Goal: Information Seeking & Learning: Learn about a topic

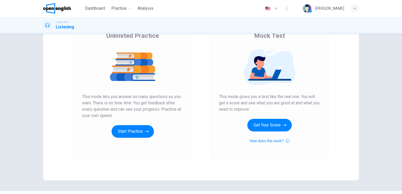
scroll to position [53, 0]
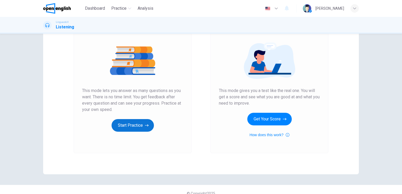
click at [131, 126] on button "Start Practice" at bounding box center [133, 125] width 42 height 13
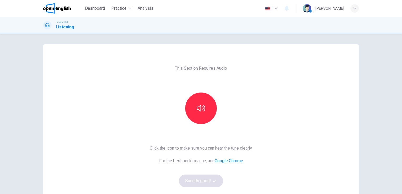
scroll to position [26, 0]
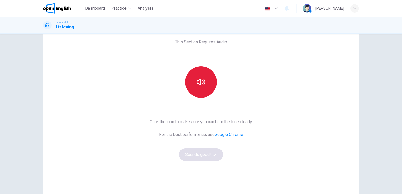
click at [196, 88] on button "button" at bounding box center [201, 82] width 32 height 32
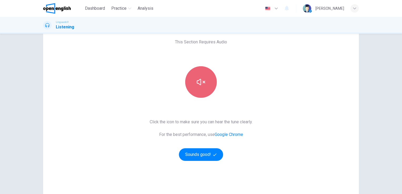
click at [196, 88] on button "button" at bounding box center [201, 82] width 32 height 32
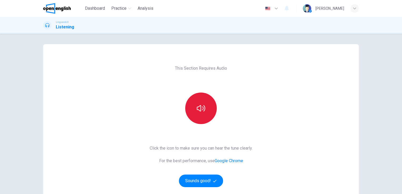
click at [197, 107] on icon "button" at bounding box center [201, 108] width 8 height 8
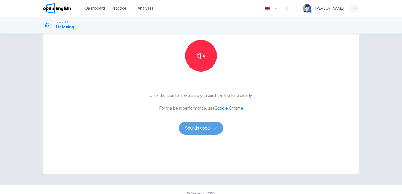
click at [205, 129] on button "Sounds good!" at bounding box center [201, 128] width 44 height 13
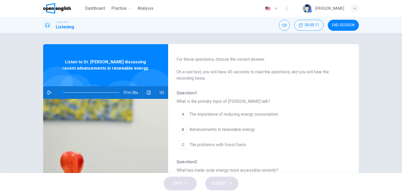
scroll to position [26, 0]
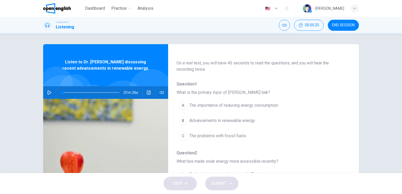
click at [46, 92] on button "button" at bounding box center [49, 92] width 8 height 13
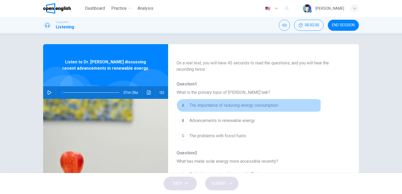
click at [219, 104] on span "The importance of reducing energy consumption" at bounding box center [234, 105] width 89 height 6
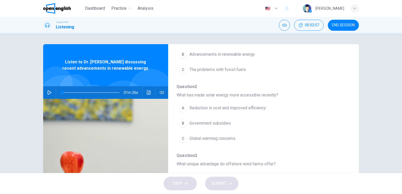
scroll to position [105, 0]
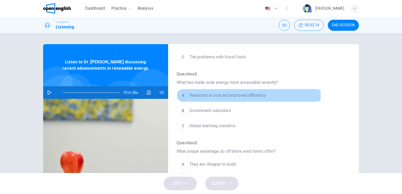
click at [223, 94] on span "Reduction in cost and improved efficiency" at bounding box center [228, 95] width 77 height 6
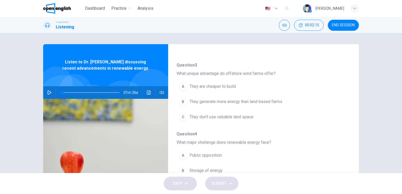
scroll to position [184, 0]
click at [218, 100] on span "They generate more energy than land-based farms" at bounding box center [236, 101] width 93 height 6
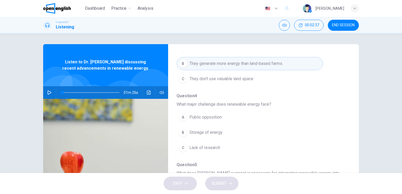
scroll to position [232, 0]
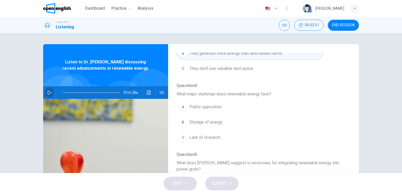
click at [46, 90] on button "button" at bounding box center [49, 92] width 8 height 13
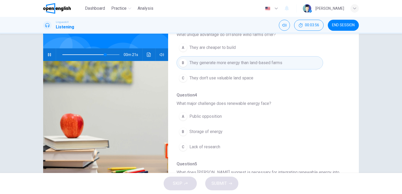
scroll to position [211, 0]
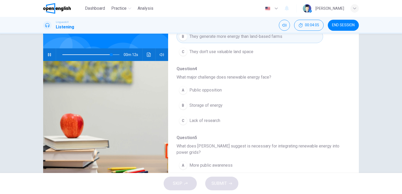
click at [208, 105] on span "Storage of energy" at bounding box center [206, 105] width 33 height 6
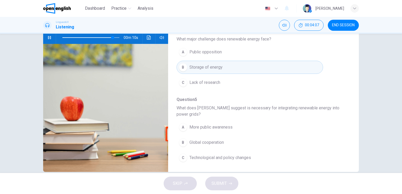
scroll to position [64, 0]
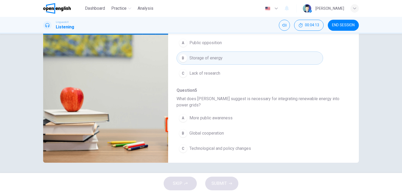
click at [221, 146] on span "Technological and policy changes" at bounding box center [221, 149] width 62 height 6
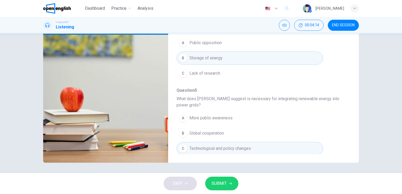
click at [225, 185] on span "SUBMIT" at bounding box center [219, 183] width 15 height 7
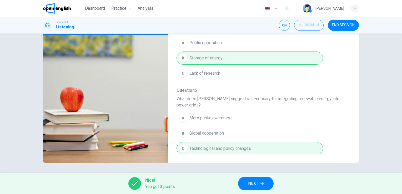
type input "*"
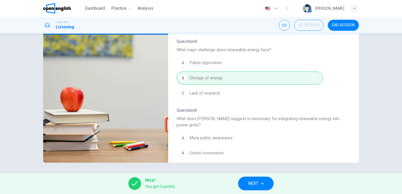
scroll to position [232, 0]
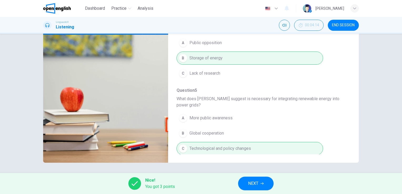
click at [254, 184] on span "NEXT" at bounding box center [253, 183] width 10 height 7
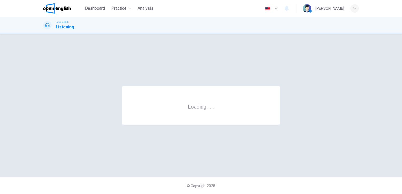
scroll to position [0, 0]
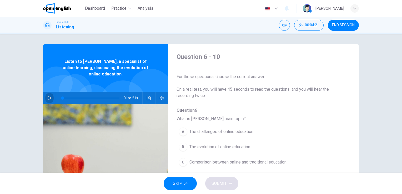
click at [48, 96] on icon "button" at bounding box center [50, 98] width 4 height 4
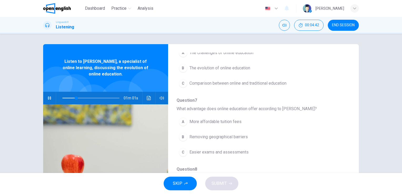
scroll to position [26, 0]
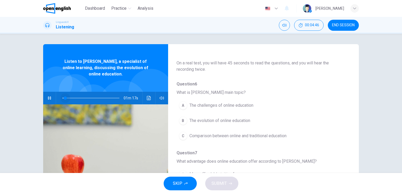
drag, startPoint x: 78, startPoint y: 97, endPoint x: 50, endPoint y: 98, distance: 27.4
click at [50, 98] on div "01m 17s" at bounding box center [105, 98] width 125 height 13
click at [49, 97] on icon "button" at bounding box center [49, 98] width 3 height 3
click at [49, 97] on icon "button" at bounding box center [50, 98] width 4 height 4
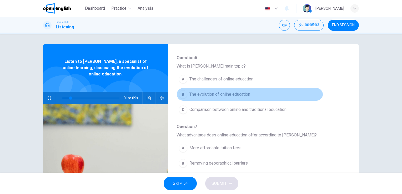
click at [252, 93] on button "B The evolution of online education" at bounding box center [250, 94] width 147 height 13
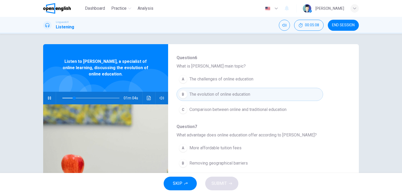
scroll to position [79, 0]
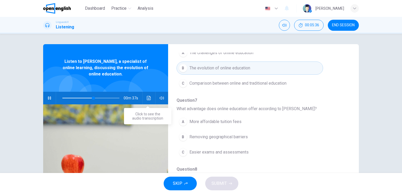
click at [147, 101] on button "Click to see the audio transcription" at bounding box center [149, 98] width 8 height 13
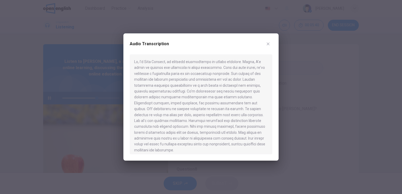
click at [269, 45] on icon "button" at bounding box center [268, 44] width 3 height 3
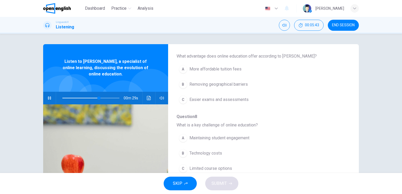
scroll to position [158, 0]
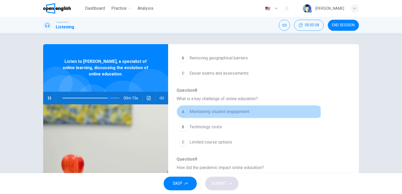
click at [219, 113] on span "Maintaining student engagement" at bounding box center [220, 112] width 60 height 6
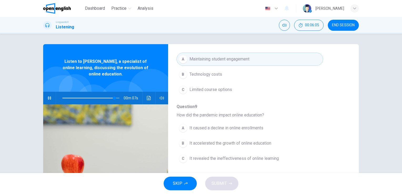
scroll to position [26, 0]
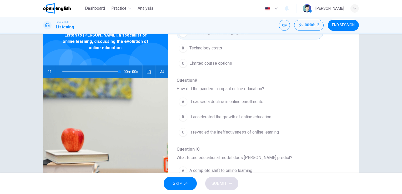
type input "*"
click at [213, 115] on span "It accelerated the growth of online education" at bounding box center [231, 117] width 82 height 6
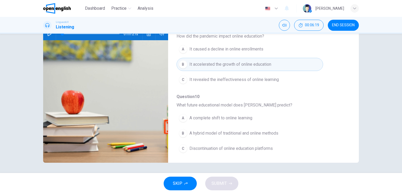
scroll to position [64, 0]
click at [204, 134] on span "A hybrid model of traditional and online methods" at bounding box center [234, 133] width 89 height 6
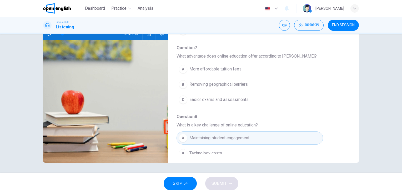
scroll to position [41, 0]
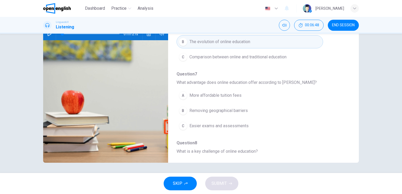
click at [194, 111] on span "Removing geographical barriers" at bounding box center [219, 111] width 58 height 6
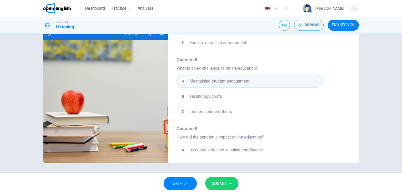
scroll to position [146, 0]
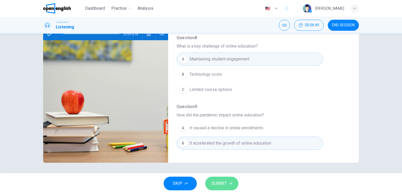
click at [224, 184] on span "SUBMIT" at bounding box center [219, 183] width 15 height 7
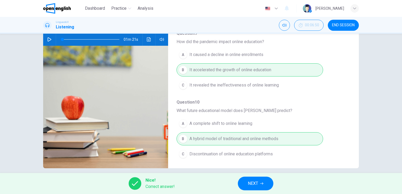
scroll to position [64, 0]
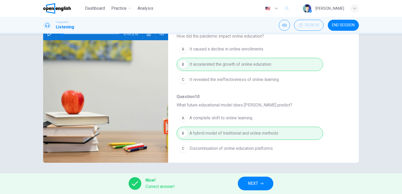
click at [253, 185] on span "NEXT" at bounding box center [253, 183] width 10 height 7
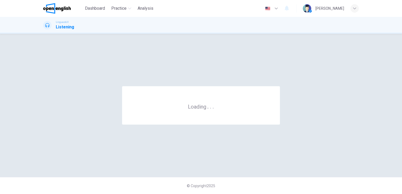
scroll to position [0, 0]
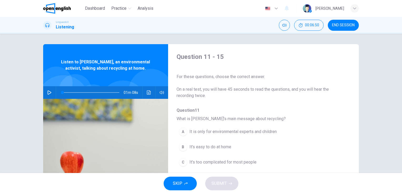
click at [49, 93] on icon "button" at bounding box center [50, 93] width 4 height 4
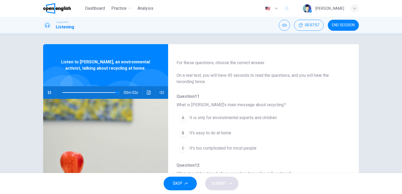
scroll to position [26, 0]
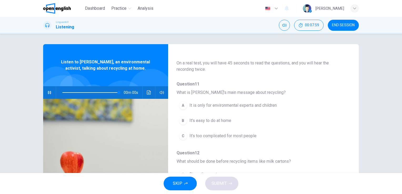
type input "*"
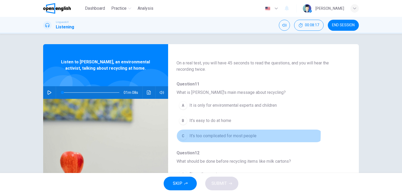
click at [196, 134] on span "It's too complicated for most people" at bounding box center [223, 136] width 67 height 6
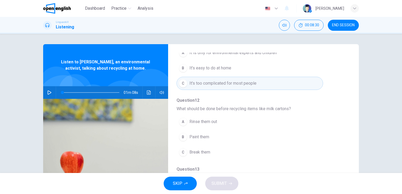
scroll to position [105, 0]
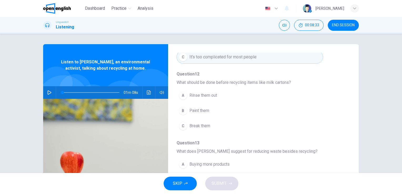
click at [209, 126] on span "Break them" at bounding box center [200, 126] width 21 height 6
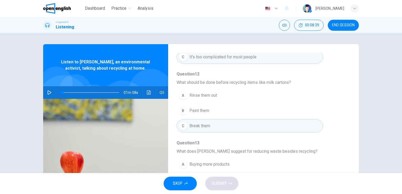
click at [211, 111] on button "B Paint them" at bounding box center [250, 110] width 147 height 13
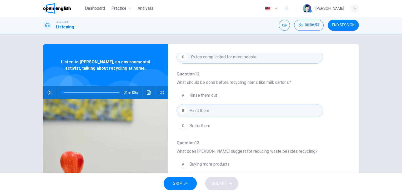
click at [208, 126] on span "Break them" at bounding box center [200, 126] width 21 height 6
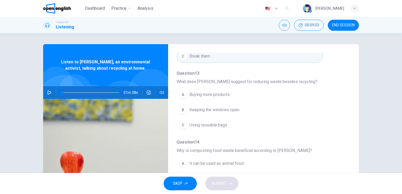
scroll to position [184, 0]
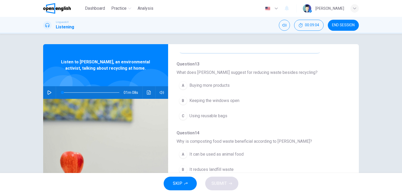
click at [214, 116] on span "Using reusable bags" at bounding box center [209, 116] width 38 height 6
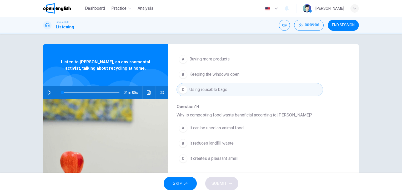
scroll to position [225, 0]
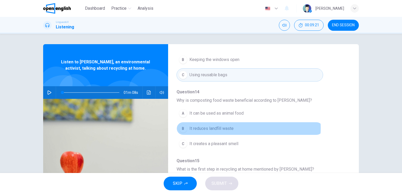
click at [232, 127] on span "It reduces landfill waste" at bounding box center [212, 129] width 44 height 6
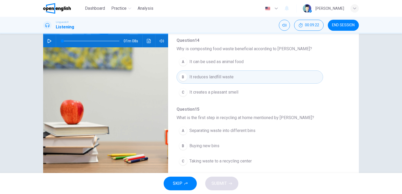
scroll to position [53, 0]
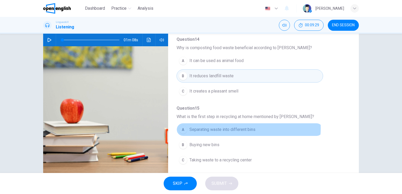
click at [235, 127] on span "Separating waste into different bins" at bounding box center [223, 130] width 66 height 6
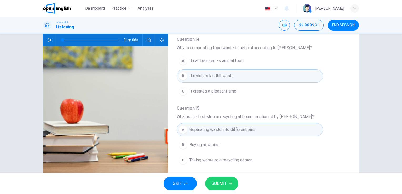
scroll to position [64, 0]
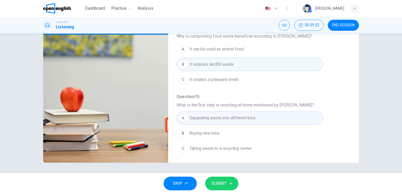
click at [228, 183] on button "SUBMIT" at bounding box center [221, 184] width 33 height 14
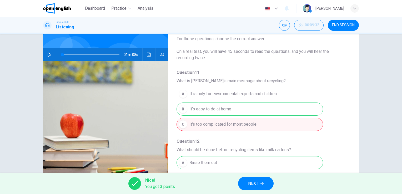
scroll to position [12, 0]
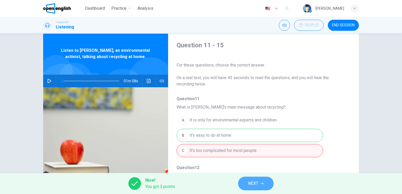
click at [260, 184] on button "NEXT" at bounding box center [256, 184] width 36 height 14
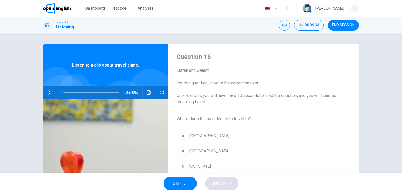
click at [45, 91] on button "button" at bounding box center [49, 92] width 8 height 13
click at [48, 91] on icon "button" at bounding box center [49, 93] width 4 height 4
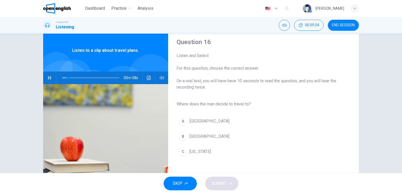
scroll to position [26, 0]
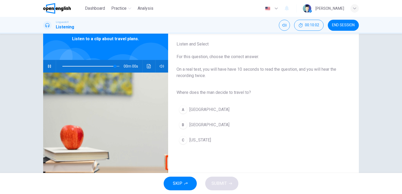
type input "*"
click at [197, 126] on span "Rome" at bounding box center [210, 125] width 40 height 6
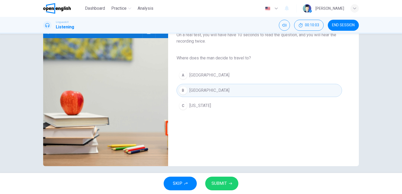
scroll to position [64, 0]
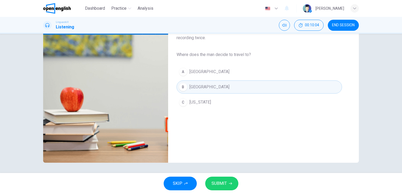
click at [222, 186] on span "SUBMIT" at bounding box center [219, 183] width 15 height 7
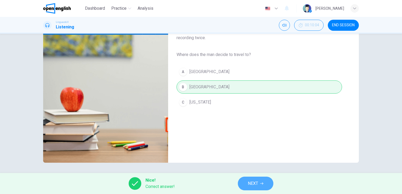
click at [257, 182] on span "NEXT" at bounding box center [253, 183] width 10 height 7
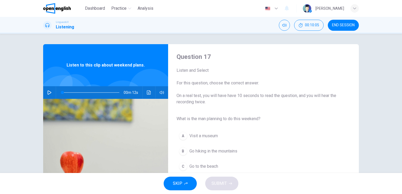
click at [48, 94] on icon "button" at bounding box center [50, 93] width 4 height 4
type input "*"
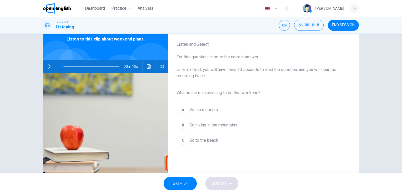
scroll to position [26, 0]
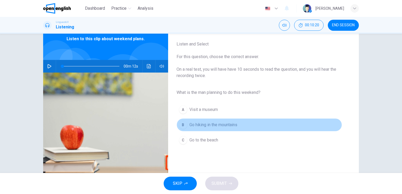
click at [219, 125] on span "Go hiking in the mountains" at bounding box center [214, 125] width 48 height 6
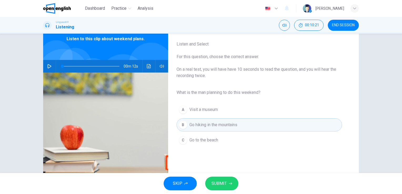
click at [223, 184] on span "SUBMIT" at bounding box center [219, 183] width 15 height 7
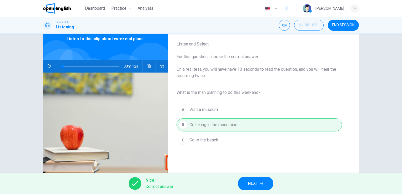
click at [259, 184] on button "NEXT" at bounding box center [256, 184] width 36 height 14
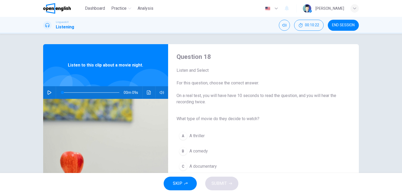
click at [47, 92] on icon "button" at bounding box center [49, 93] width 4 height 4
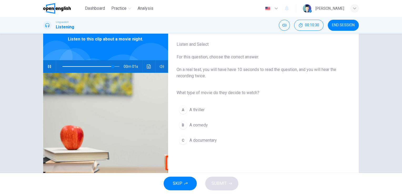
scroll to position [26, 0]
type input "*"
click at [209, 123] on button "B A comedy" at bounding box center [260, 125] width 166 height 13
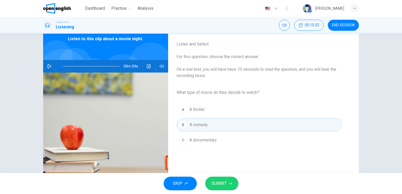
click at [228, 185] on button "SUBMIT" at bounding box center [221, 184] width 33 height 14
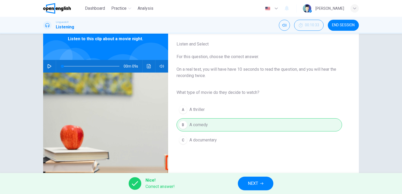
click at [263, 184] on icon "button" at bounding box center [261, 183] width 3 height 3
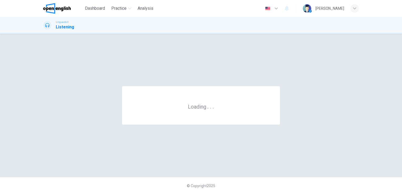
scroll to position [0, 0]
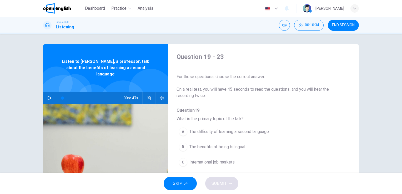
click at [47, 96] on icon "button" at bounding box center [49, 98] width 4 height 4
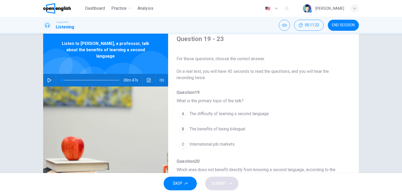
scroll to position [26, 0]
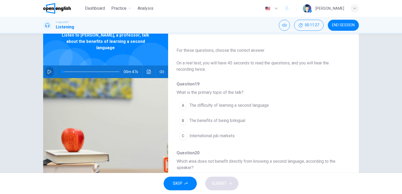
click at [48, 66] on button "button" at bounding box center [49, 72] width 8 height 13
click at [232, 121] on span "The benefits of being bilingual" at bounding box center [218, 121] width 56 height 6
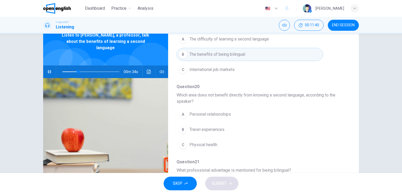
scroll to position [79, 0]
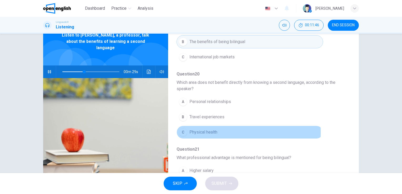
click at [206, 132] on span "Physical health" at bounding box center [204, 132] width 28 height 6
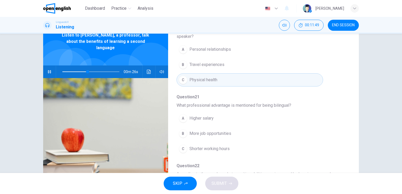
scroll to position [132, 0]
click at [224, 134] on span "More job opportunities" at bounding box center [211, 133] width 42 height 6
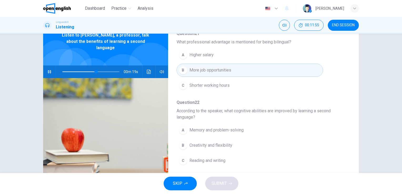
scroll to position [211, 0]
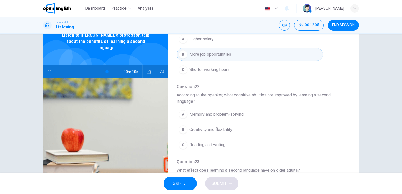
click at [225, 116] on span "Memory and problem-solving" at bounding box center [217, 114] width 54 height 6
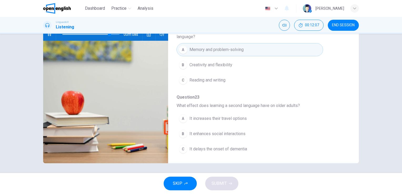
scroll to position [64, 0]
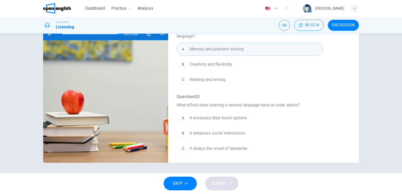
type input "*"
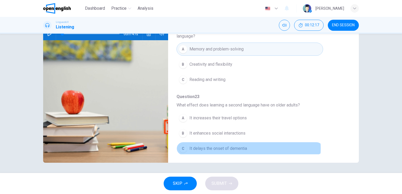
click at [235, 147] on span "It delays the onset of dementia" at bounding box center [219, 149] width 58 height 6
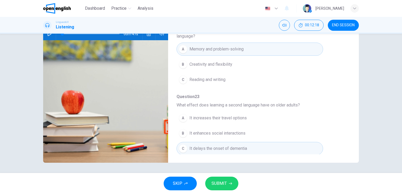
click at [230, 183] on icon "button" at bounding box center [230, 183] width 3 height 3
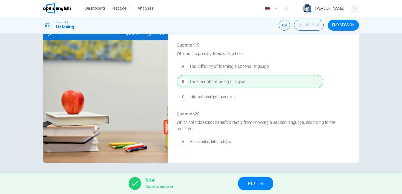
scroll to position [0, 0]
click at [256, 183] on span "NEXT" at bounding box center [253, 183] width 10 height 7
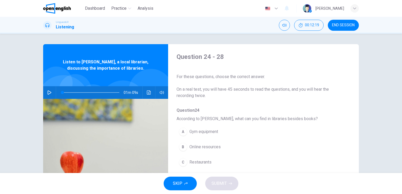
click at [47, 93] on icon "button" at bounding box center [49, 93] width 4 height 4
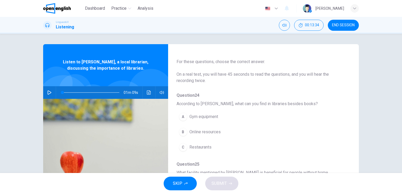
scroll to position [26, 0]
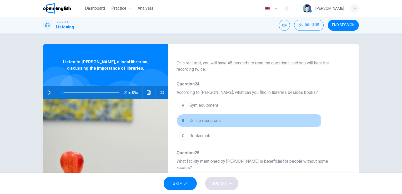
click at [213, 121] on span "Online resources" at bounding box center [205, 121] width 31 height 6
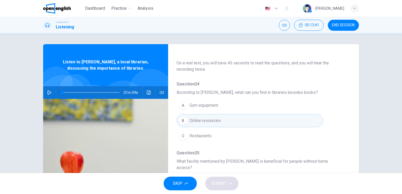
click at [48, 92] on icon "button" at bounding box center [49, 93] width 4 height 4
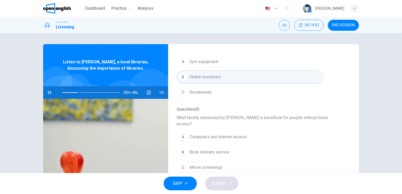
scroll to position [79, 0]
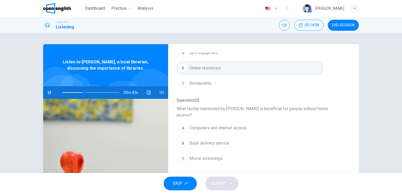
click at [221, 125] on span "Computers and internet access" at bounding box center [218, 128] width 57 height 6
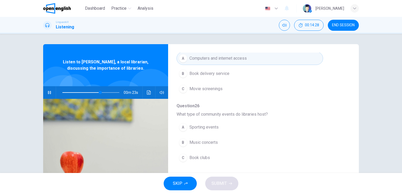
scroll to position [158, 0]
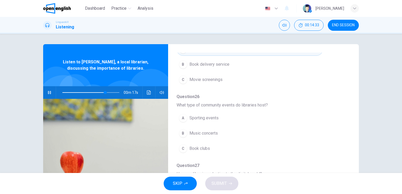
click at [199, 146] on span "Book clubs" at bounding box center [200, 149] width 21 height 6
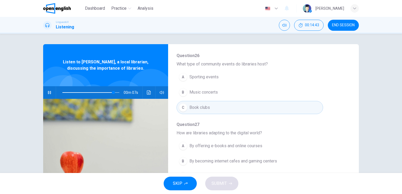
scroll to position [225, 0]
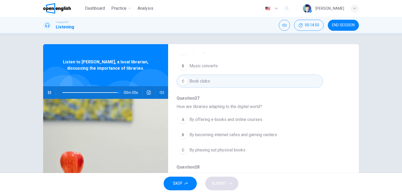
type input "*"
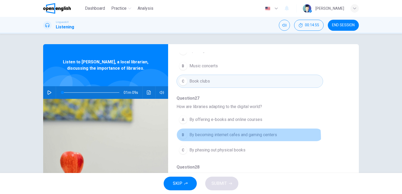
click at [228, 131] on button "B By becoming internet cafes and gaming centers" at bounding box center [250, 135] width 147 height 13
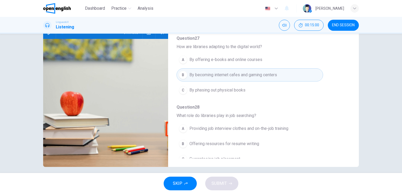
scroll to position [64, 0]
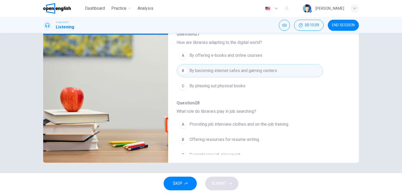
click at [228, 121] on span "Providing job interview clothes and on-the-job training" at bounding box center [239, 124] width 99 height 6
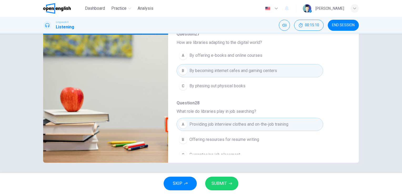
click at [221, 184] on span "SUBMIT" at bounding box center [219, 183] width 15 height 7
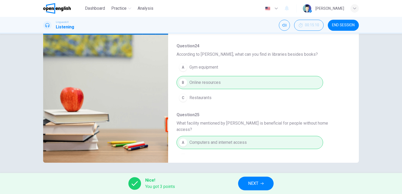
scroll to position [0, 0]
click at [257, 185] on span "NEXT" at bounding box center [253, 183] width 10 height 7
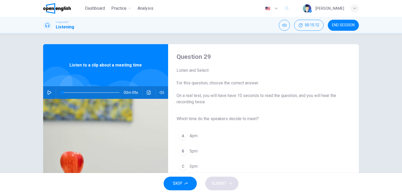
click at [47, 92] on icon "button" at bounding box center [49, 93] width 4 height 4
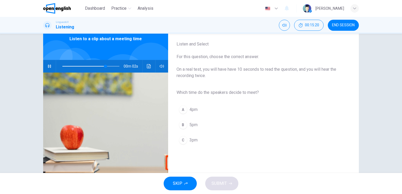
click at [207, 141] on button "C 3pm" at bounding box center [260, 140] width 166 height 13
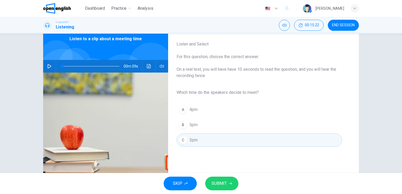
click at [228, 180] on button "SUBMIT" at bounding box center [221, 184] width 33 height 14
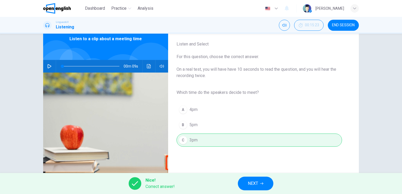
click at [256, 186] on span "NEXT" at bounding box center [253, 183] width 10 height 7
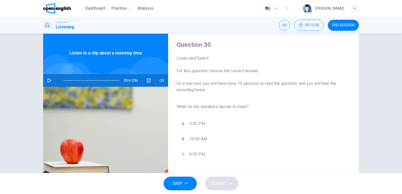
scroll to position [0, 0]
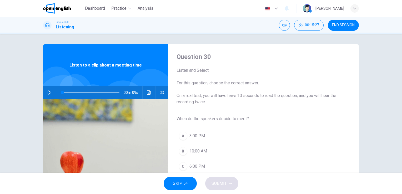
click at [48, 92] on icon "button" at bounding box center [49, 93] width 4 height 4
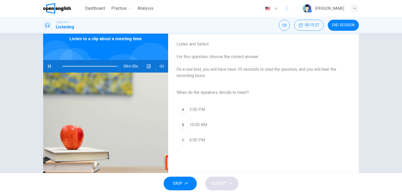
type input "*"
click at [204, 108] on button "A 3:00 PM" at bounding box center [260, 109] width 166 height 13
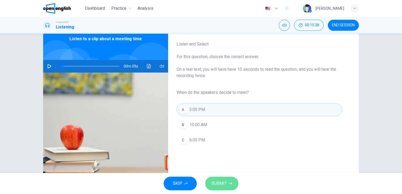
click at [227, 186] on button "SUBMIT" at bounding box center [221, 184] width 33 height 14
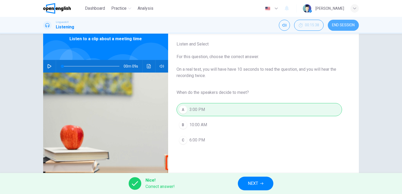
click at [345, 22] on button "END SESSION" at bounding box center [343, 25] width 31 height 11
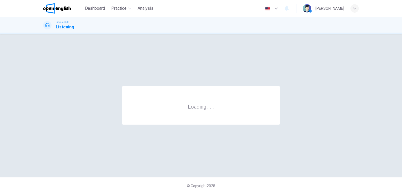
scroll to position [0, 0]
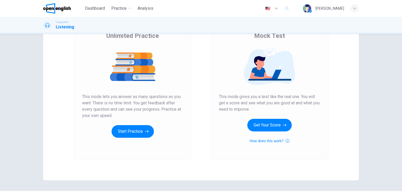
scroll to position [53, 0]
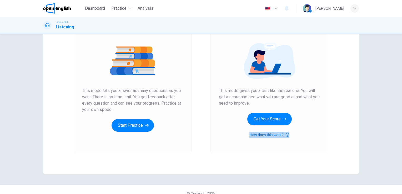
click at [286, 134] on icon "button" at bounding box center [288, 135] width 4 height 6
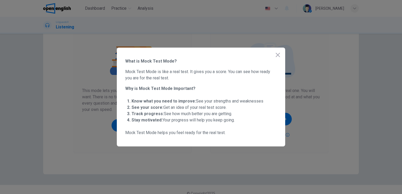
click at [278, 53] on icon "button" at bounding box center [278, 55] width 6 height 6
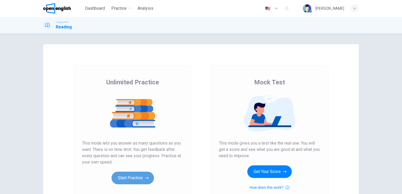
click at [137, 177] on button "Start Practice" at bounding box center [133, 178] width 42 height 13
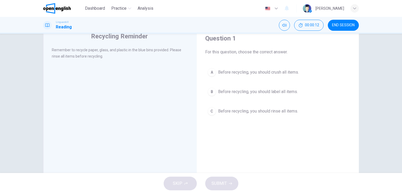
scroll to position [26, 0]
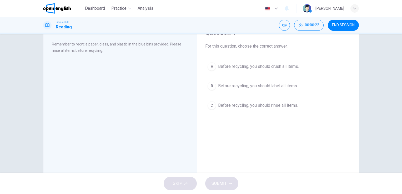
click at [255, 106] on span "Before recycling, you should rinse all items." at bounding box center [258, 105] width 80 height 6
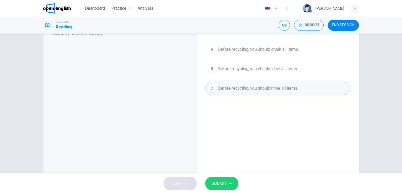
scroll to position [53, 0]
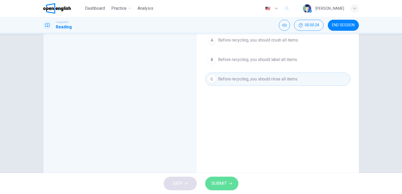
click at [225, 181] on span "SUBMIT" at bounding box center [219, 183] width 15 height 7
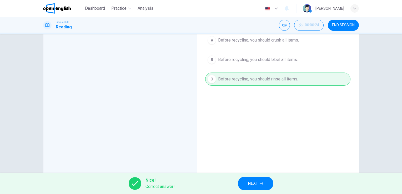
click at [255, 182] on span "NEXT" at bounding box center [253, 183] width 10 height 7
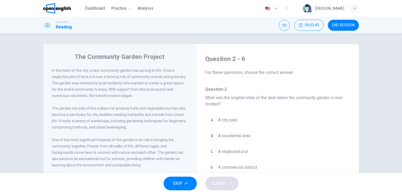
scroll to position [26, 0]
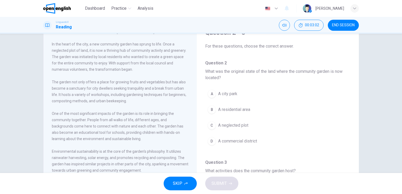
click at [221, 99] on button "A A city park" at bounding box center [277, 93] width 145 height 13
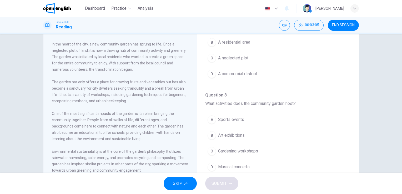
scroll to position [79, 0]
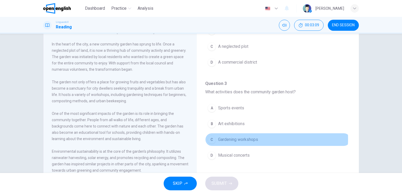
click at [252, 139] on span "Gardening workshops" at bounding box center [238, 140] width 40 height 6
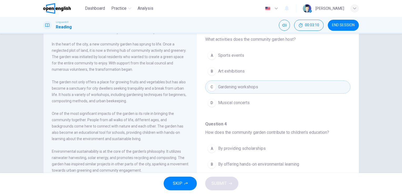
scroll to position [158, 0]
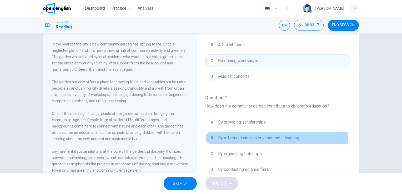
click at [236, 141] on button "B By offering hands-on environmental learning" at bounding box center [277, 138] width 145 height 13
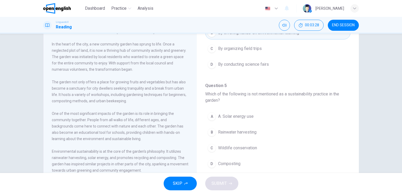
scroll to position [290, 0]
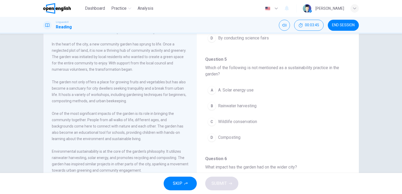
click at [234, 120] on span "Wildlife conservation" at bounding box center [237, 122] width 39 height 6
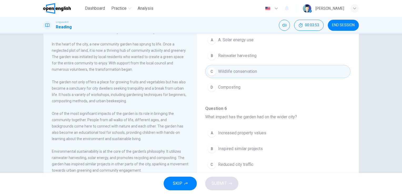
scroll to position [53, 0]
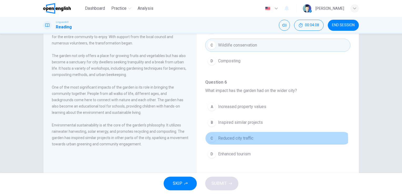
click at [237, 138] on span "Reduced city traffic" at bounding box center [235, 138] width 35 height 6
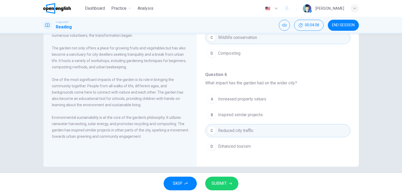
scroll to position [64, 0]
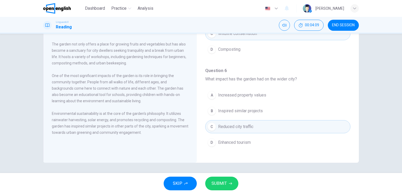
click at [226, 182] on span "SUBMIT" at bounding box center [219, 183] width 15 height 7
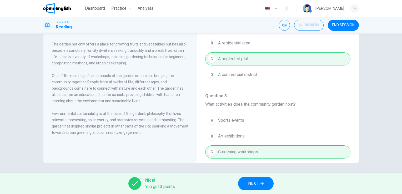
scroll to position [0, 0]
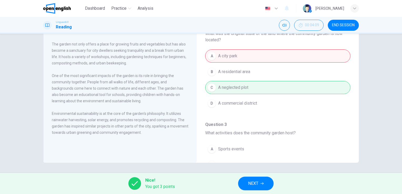
click at [264, 183] on button "NEXT" at bounding box center [256, 184] width 36 height 14
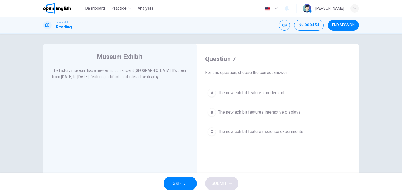
click at [239, 134] on span "The new exhibit features science experiments." at bounding box center [261, 132] width 86 height 6
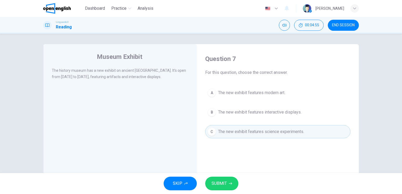
click at [220, 185] on span "SUBMIT" at bounding box center [219, 183] width 15 height 7
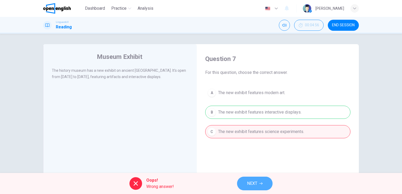
click at [253, 185] on span "NEXT" at bounding box center [252, 183] width 10 height 7
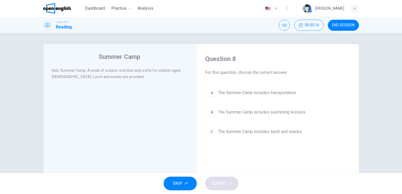
click at [240, 133] on span "The Summer Camp includes lunch and snacks." at bounding box center [260, 132] width 85 height 6
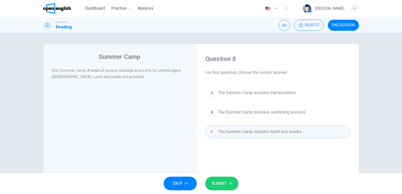
click at [227, 182] on button "SUBMIT" at bounding box center [221, 184] width 33 height 14
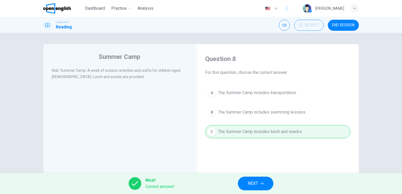
click at [345, 27] on span "END SESSION" at bounding box center [343, 25] width 23 height 4
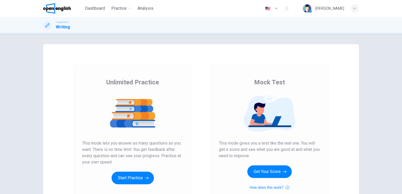
click at [137, 178] on button "Start Practice" at bounding box center [133, 178] width 42 height 13
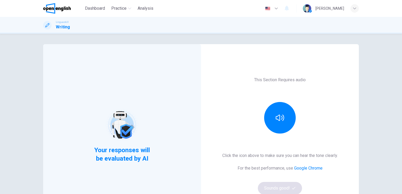
scroll to position [26, 0]
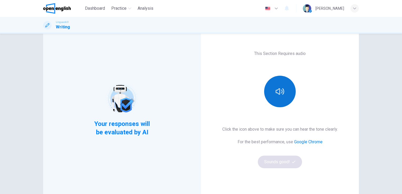
click at [284, 91] on button "button" at bounding box center [280, 92] width 32 height 32
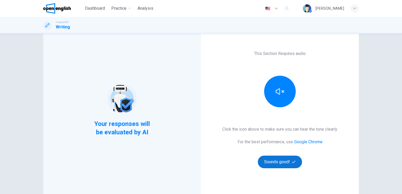
click at [286, 159] on button "Sounds good!" at bounding box center [280, 162] width 44 height 13
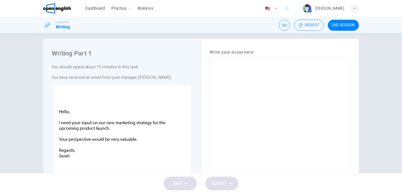
scroll to position [0, 0]
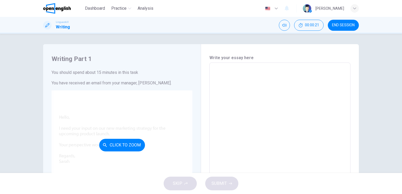
click at [123, 144] on button "Click to Zoom" at bounding box center [122, 145] width 46 height 13
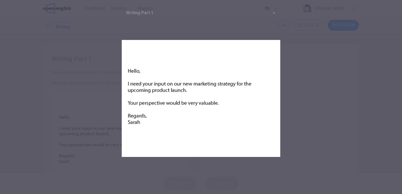
click at [292, 45] on div at bounding box center [201, 97] width 402 height 194
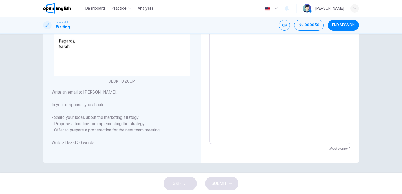
scroll to position [62, 0]
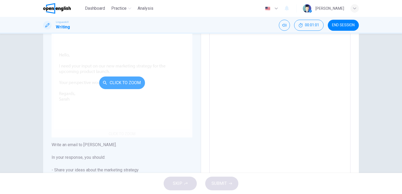
click at [129, 84] on button "Click to Zoom" at bounding box center [122, 83] width 46 height 13
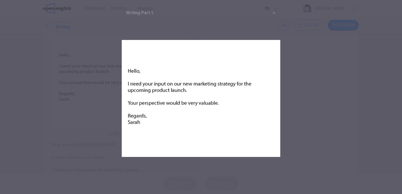
click at [278, 38] on img at bounding box center [201, 98] width 159 height 159
click at [272, 63] on img at bounding box center [201, 98] width 159 height 159
click at [273, 12] on icon "button" at bounding box center [274, 13] width 2 height 2
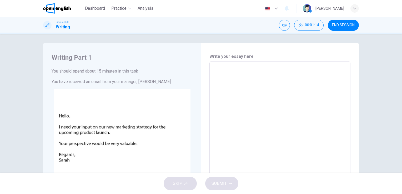
scroll to position [0, 0]
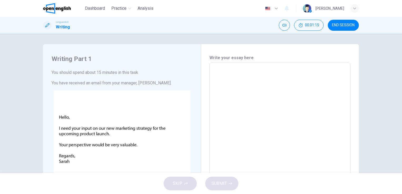
click at [246, 97] on textarea at bounding box center [280, 161] width 134 height 188
type textarea "*"
type textarea "**"
type textarea "*"
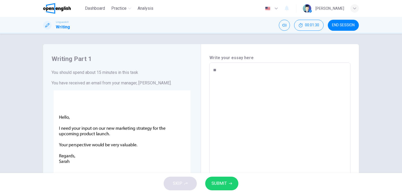
type textarea "***"
type textarea "*"
type textarea "****"
type textarea "*"
type textarea "***"
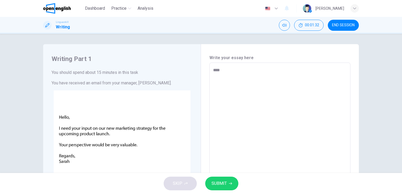
type textarea "*"
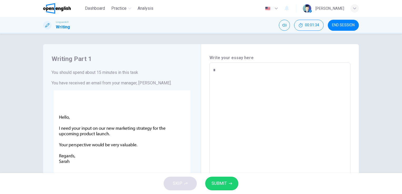
type textarea "**"
type textarea "*"
type textarea "***"
type textarea "*"
type textarea "****"
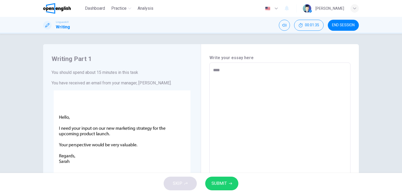
type textarea "*"
type textarea "*****"
type textarea "*"
type textarea "******"
type textarea "*"
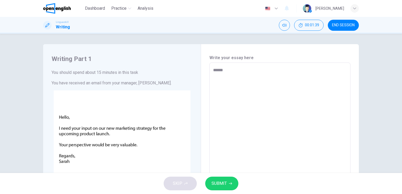
type textarea "******"
type textarea "*"
type textarea "******"
type textarea "*"
type textarea "****** *"
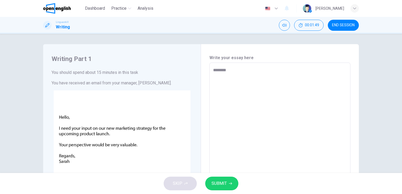
type textarea "*"
type textarea "****** *"
type textarea "*"
type textarea "****** ***"
type textarea "*"
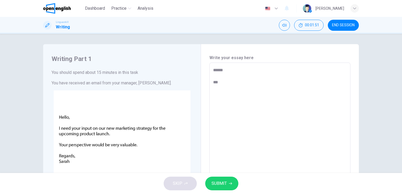
type textarea "****** ****"
type textarea "*"
type textarea "****** *****"
type textarea "*"
type textarea "****** ******"
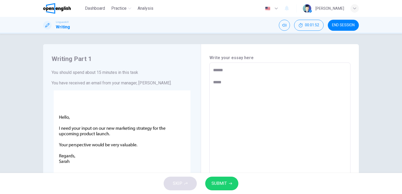
type textarea "*"
type textarea "****** *******"
type textarea "*"
type textarea "****** *******"
type textarea "*"
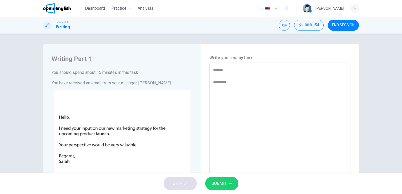
type textarea "****** *********"
type textarea "*"
type textarea "**********"
type textarea "*"
type textarea "**********"
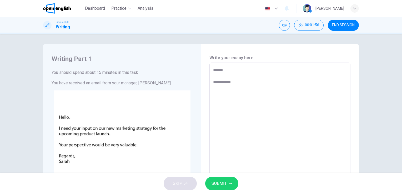
type textarea "*"
type textarea "**********"
type textarea "*"
type textarea "**********"
type textarea "*"
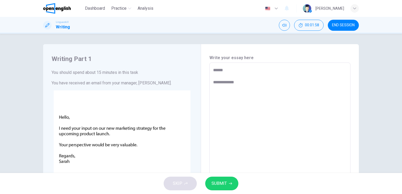
type textarea "**********"
type textarea "*"
type textarea "**********"
type textarea "*"
type textarea "**********"
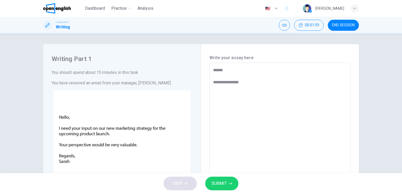
type textarea "*"
type textarea "**********"
type textarea "*"
type textarea "**********"
type textarea "*"
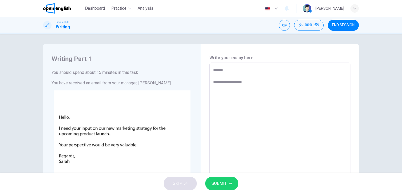
type textarea "**********"
type textarea "*"
type textarea "**********"
type textarea "*"
type textarea "**********"
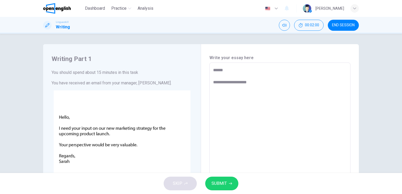
type textarea "*"
type textarea "**********"
type textarea "*"
type textarea "**********"
type textarea "*"
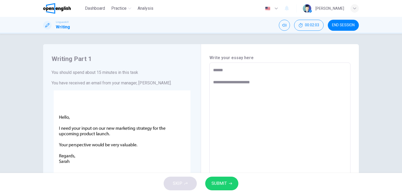
type textarea "**********"
type textarea "*"
type textarea "**********"
type textarea "*"
type textarea "**********"
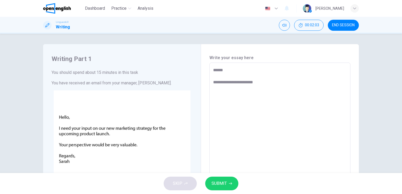
type textarea "*"
type textarea "**********"
type textarea "*"
type textarea "**********"
type textarea "*"
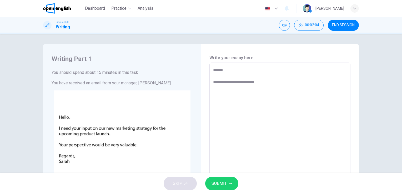
type textarea "**********"
type textarea "*"
type textarea "**********"
type textarea "*"
type textarea "**********"
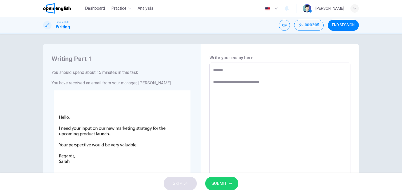
type textarea "*"
type textarea "**********"
type textarea "*"
type textarea "**********"
type textarea "*"
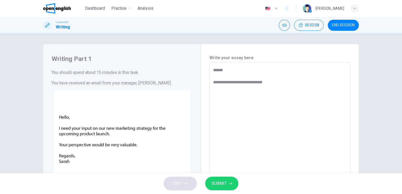
type textarea "**********"
type textarea "*"
type textarea "**********"
type textarea "*"
type textarea "**********"
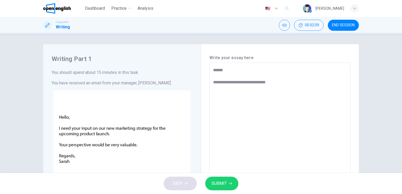
type textarea "*"
type textarea "**********"
type textarea "*"
type textarea "**********"
type textarea "*"
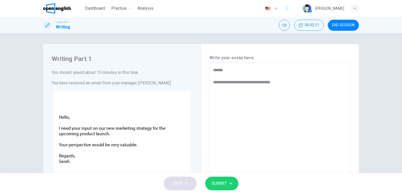
type textarea "**********"
type textarea "*"
type textarea "**********"
type textarea "*"
type textarea "**********"
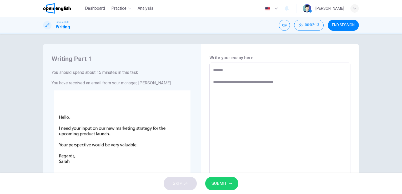
type textarea "*"
type textarea "**********"
type textarea "*"
type textarea "**********"
type textarea "*"
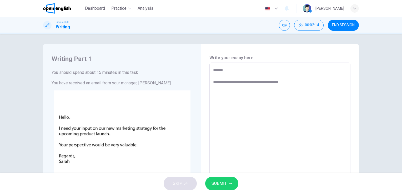
type textarea "**********"
type textarea "*"
type textarea "**********"
type textarea "*"
type textarea "**********"
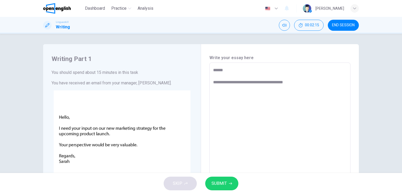
type textarea "*"
type textarea "**********"
type textarea "*"
type textarea "**********"
type textarea "*"
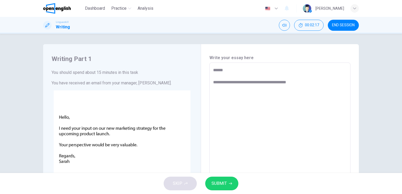
type textarea "**********"
type textarea "*"
type textarea "**********"
type textarea "*"
type textarea "**********"
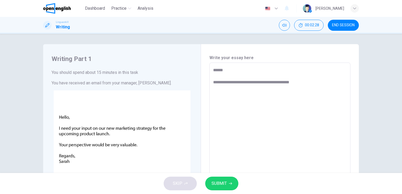
type textarea "*"
type textarea "**********"
type textarea "*"
type textarea "**********"
type textarea "*"
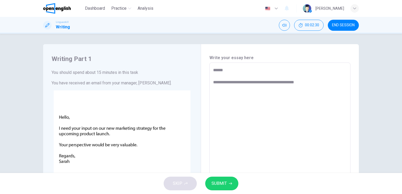
type textarea "**********"
type textarea "*"
type textarea "**********"
type textarea "*"
type textarea "**********"
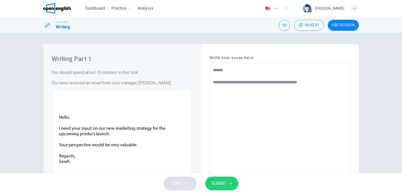
type textarea "*"
type textarea "**********"
type textarea "*"
type textarea "**********"
type textarea "*"
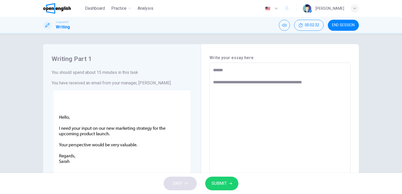
type textarea "**********"
type textarea "*"
type textarea "**********"
type textarea "*"
type textarea "**********"
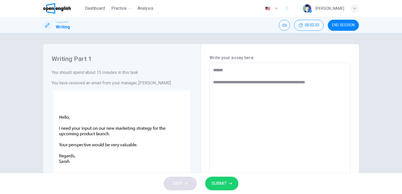
type textarea "*"
type textarea "**********"
type textarea "*"
type textarea "**********"
type textarea "*"
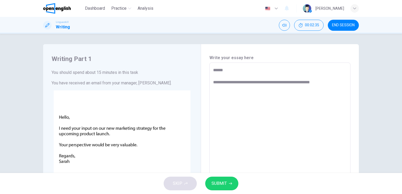
type textarea "**********"
type textarea "*"
type textarea "**********"
type textarea "*"
type textarea "**********"
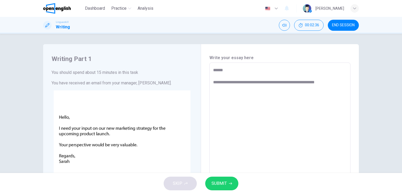
type textarea "*"
type textarea "**********"
type textarea "*"
type textarea "**********"
type textarea "*"
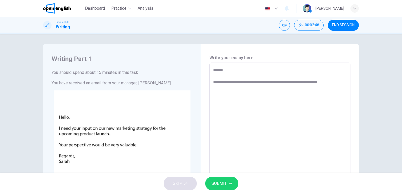
type textarea "**********"
type textarea "*"
type textarea "**********"
type textarea "*"
type textarea "**********"
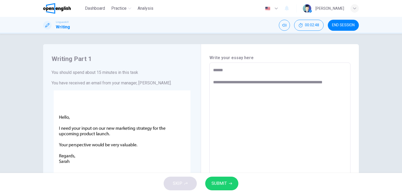
type textarea "*"
type textarea "**********"
type textarea "*"
type textarea "**********"
type textarea "*"
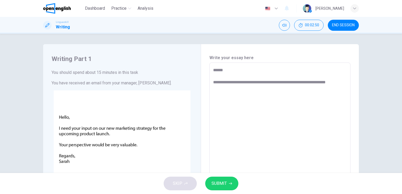
type textarea "**********"
type textarea "*"
type textarea "**********"
type textarea "*"
type textarea "**********"
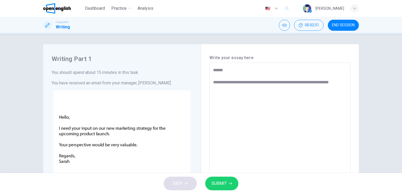
type textarea "*"
type textarea "**********"
type textarea "*"
type textarea "**********"
type textarea "*"
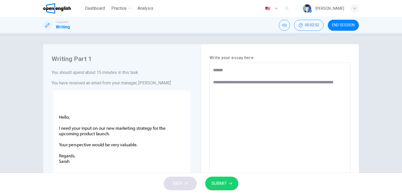
type textarea "**********"
type textarea "*"
type textarea "**********"
type textarea "*"
type textarea "**********"
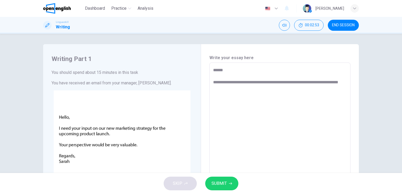
type textarea "*"
type textarea "**********"
type textarea "*"
type textarea "**********"
type textarea "*"
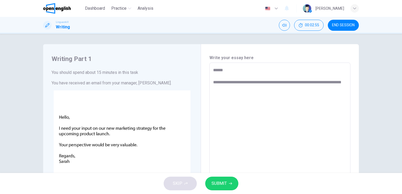
type textarea "**********"
type textarea "*"
type textarea "**********"
type textarea "*"
type textarea "**********"
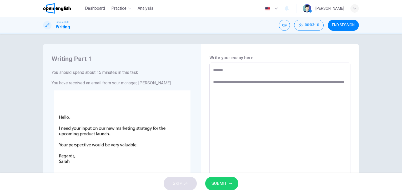
type textarea "*"
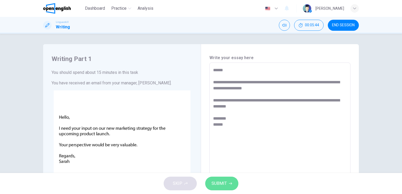
click at [228, 182] on button "SUBMIT" at bounding box center [221, 184] width 33 height 14
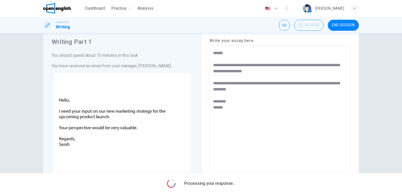
scroll to position [26, 0]
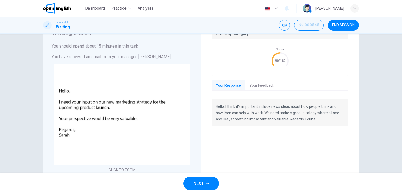
click at [261, 85] on button "Your Feedback" at bounding box center [261, 85] width 33 height 11
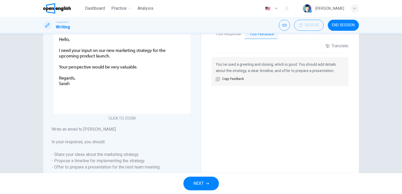
scroll to position [79, 0]
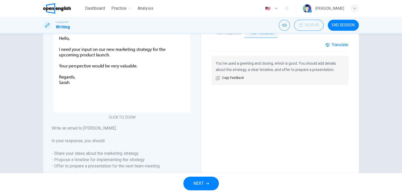
click at [335, 43] on div "Translate" at bounding box center [337, 44] width 23 height 5
click at [330, 44] on div "Translate" at bounding box center [337, 44] width 23 height 5
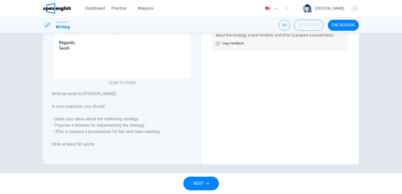
scroll to position [115, 0]
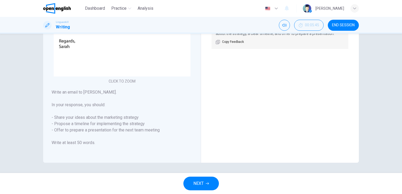
click at [204, 184] on button "NEXT" at bounding box center [202, 184] width 36 height 14
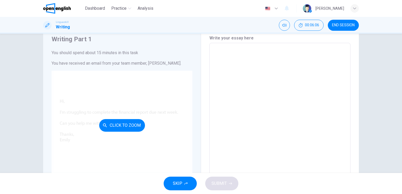
scroll to position [0, 0]
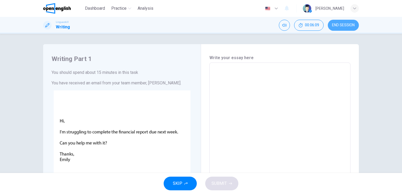
click at [345, 27] on span "END SESSION" at bounding box center [343, 25] width 23 height 4
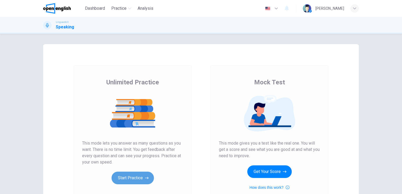
click at [150, 178] on button "Start Practice" at bounding box center [133, 178] width 42 height 13
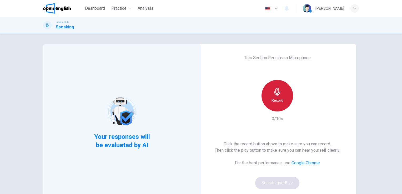
click at [281, 96] on div "Record" at bounding box center [278, 96] width 32 height 32
click at [281, 96] on div "Stop" at bounding box center [278, 96] width 32 height 32
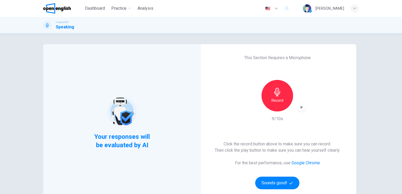
click at [301, 106] on icon "button" at bounding box center [301, 107] width 5 height 5
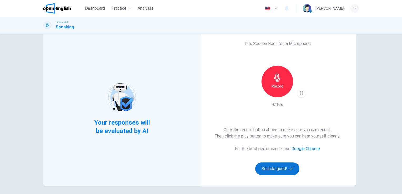
scroll to position [26, 0]
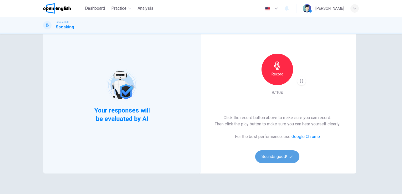
click at [274, 156] on button "Sounds good!" at bounding box center [277, 157] width 44 height 13
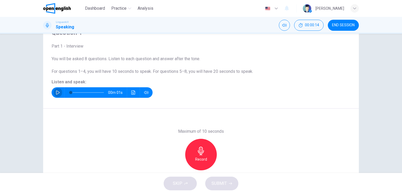
click at [56, 91] on icon "button" at bounding box center [58, 93] width 4 height 4
type input "*"
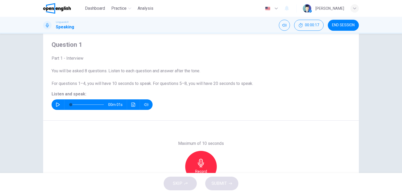
scroll to position [12, 0]
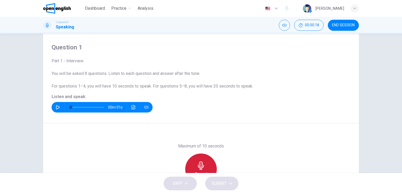
click at [198, 163] on icon "button" at bounding box center [201, 166] width 6 height 8
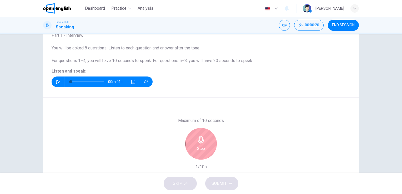
scroll to position [64, 0]
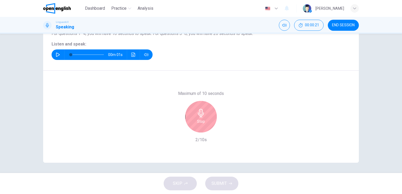
click at [201, 121] on h6 "Stop" at bounding box center [201, 122] width 8 height 6
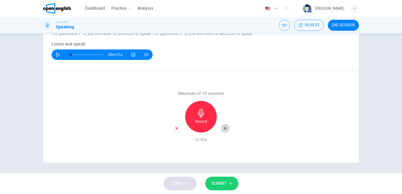
click at [224, 127] on icon "button" at bounding box center [225, 128] width 5 height 5
click at [219, 186] on span "SUBMIT" at bounding box center [219, 183] width 15 height 7
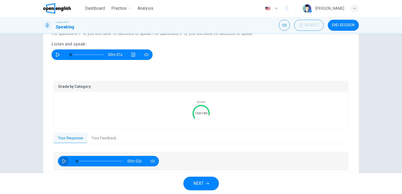
click at [62, 160] on icon "button" at bounding box center [64, 161] width 4 height 4
type input "**"
click at [103, 138] on button "Your Feedback" at bounding box center [103, 138] width 33 height 11
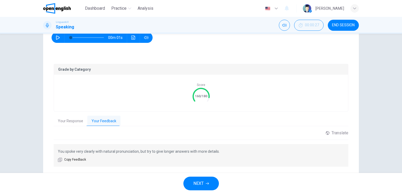
scroll to position [96, 0]
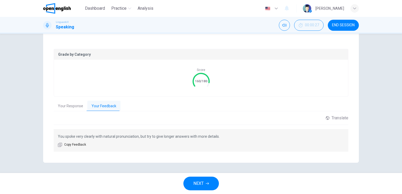
click at [205, 184] on button "NEXT" at bounding box center [202, 184] width 36 height 14
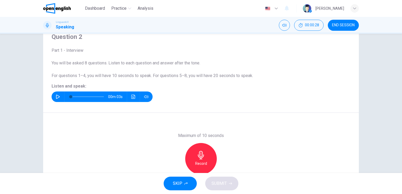
scroll to position [12, 0]
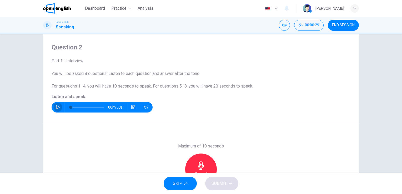
click at [56, 107] on icon "button" at bounding box center [58, 107] width 4 height 4
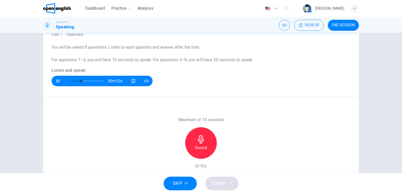
scroll to position [64, 0]
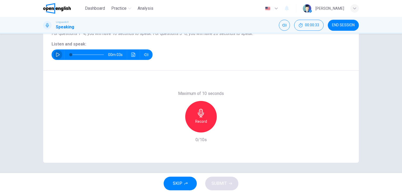
click at [56, 54] on icon "button" at bounding box center [58, 55] width 4 height 4
click at [132, 55] on icon "Click to see the audio transcription" at bounding box center [133, 55] width 4 height 4
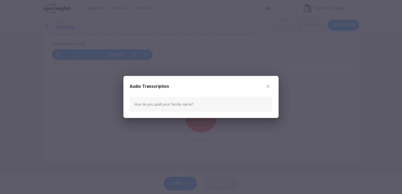
click at [269, 85] on icon "button" at bounding box center [268, 87] width 4 height 4
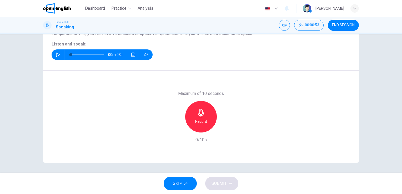
click at [199, 117] on icon "button" at bounding box center [201, 113] width 6 height 8
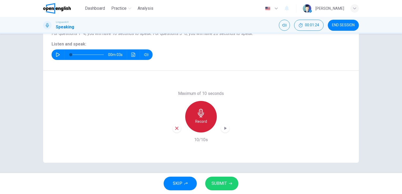
click at [205, 121] on h6 "Record" at bounding box center [201, 122] width 12 height 6
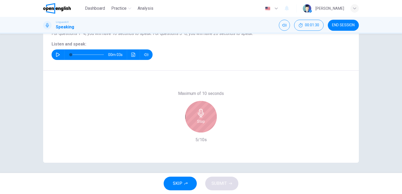
click at [200, 119] on h6 "Stop" at bounding box center [201, 122] width 8 height 6
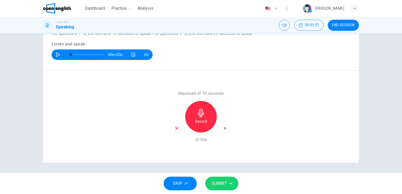
click at [175, 128] on icon "button" at bounding box center [177, 128] width 5 height 5
click at [202, 119] on h6 "Record" at bounding box center [201, 122] width 12 height 6
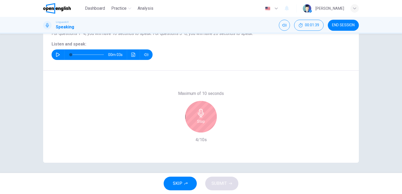
click at [204, 125] on div "Stop" at bounding box center [201, 117] width 32 height 32
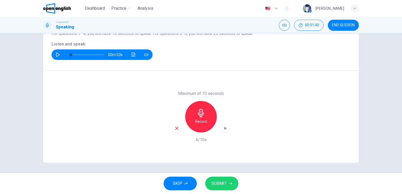
click at [229, 184] on icon "button" at bounding box center [230, 183] width 3 height 3
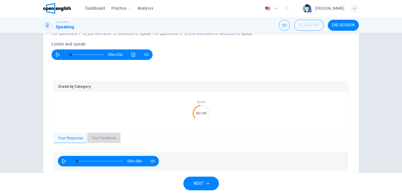
click at [110, 135] on button "Your Feedback" at bounding box center [103, 138] width 33 height 11
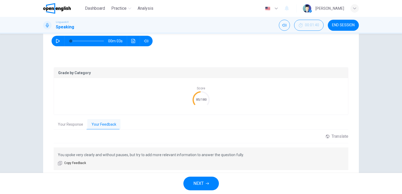
scroll to position [91, 0]
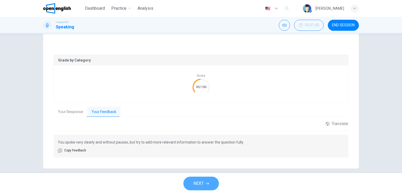
click at [205, 185] on button "NEXT" at bounding box center [202, 184] width 36 height 14
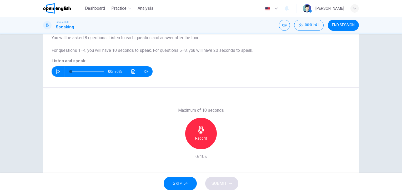
scroll to position [12, 0]
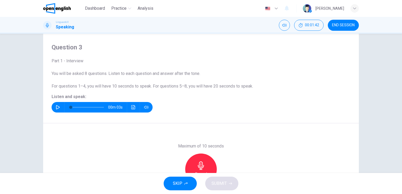
click at [55, 104] on button "button" at bounding box center [58, 107] width 8 height 11
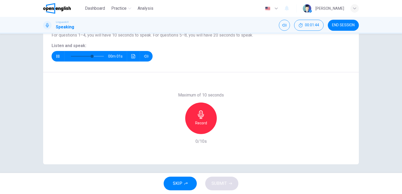
scroll to position [64, 0]
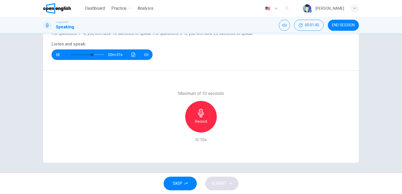
type input "*"
click at [203, 119] on h6 "Record" at bounding box center [201, 122] width 12 height 6
click at [203, 119] on h6 "Stop" at bounding box center [201, 122] width 8 height 6
click at [228, 186] on button "SUBMIT" at bounding box center [221, 184] width 33 height 14
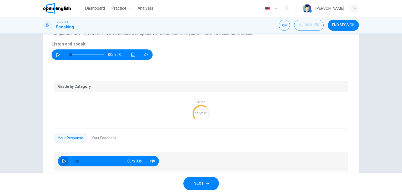
click at [62, 159] on icon "button" at bounding box center [64, 161] width 4 height 4
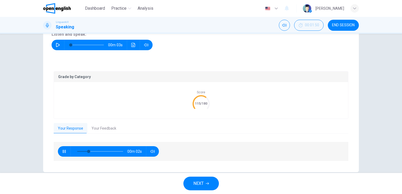
scroll to position [83, 0]
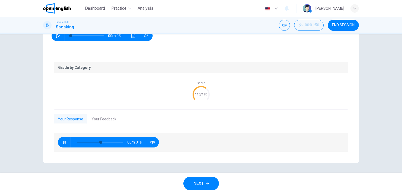
type input "**"
click at [101, 119] on button "Your Feedback" at bounding box center [103, 119] width 33 height 11
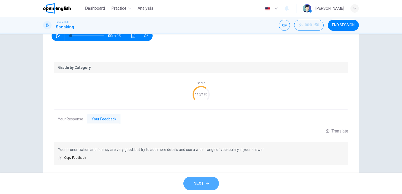
click at [204, 185] on span "NEXT" at bounding box center [199, 183] width 10 height 7
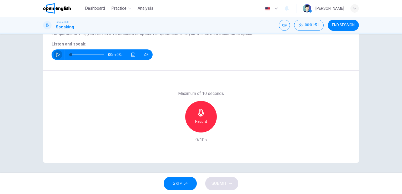
click at [56, 54] on icon "button" at bounding box center [58, 55] width 4 height 4
type input "*"
click at [199, 119] on h6 "Record" at bounding box center [201, 122] width 12 height 6
click at [202, 116] on icon "button" at bounding box center [201, 113] width 8 height 8
click at [223, 183] on span "SUBMIT" at bounding box center [219, 183] width 15 height 7
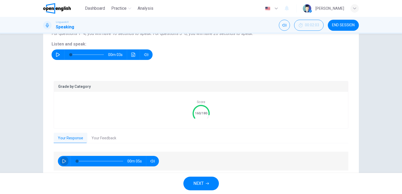
click at [60, 161] on button "button" at bounding box center [64, 161] width 8 height 11
type input "**"
drag, startPoint x: 101, startPoint y: 136, endPoint x: 192, endPoint y: 66, distance: 115.5
click at [101, 136] on button "Your Feedback" at bounding box center [103, 138] width 33 height 11
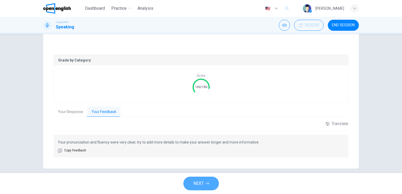
click at [204, 184] on button "NEXT" at bounding box center [202, 184] width 36 height 14
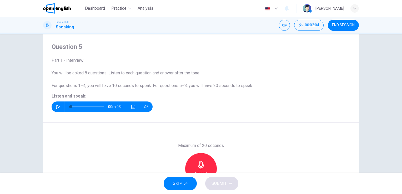
scroll to position [12, 0]
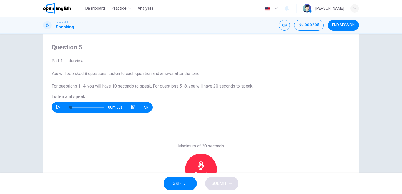
click at [56, 105] on icon "button" at bounding box center [58, 107] width 4 height 4
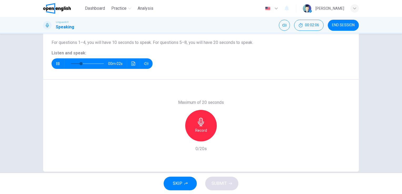
scroll to position [64, 0]
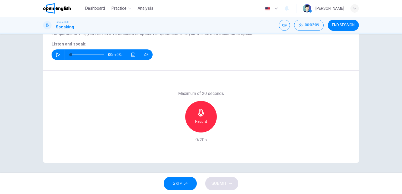
click at [204, 121] on h6 "Record" at bounding box center [201, 122] width 12 height 6
click at [202, 124] on h6 "Stop" at bounding box center [201, 122] width 8 height 6
click at [226, 185] on span "SUBMIT" at bounding box center [219, 183] width 15 height 7
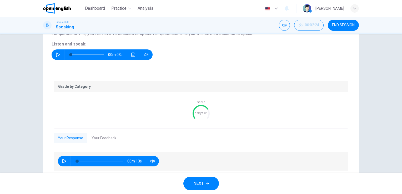
click at [62, 160] on icon "button" at bounding box center [64, 161] width 4 height 4
click at [104, 139] on button "Your Feedback" at bounding box center [103, 138] width 33 height 11
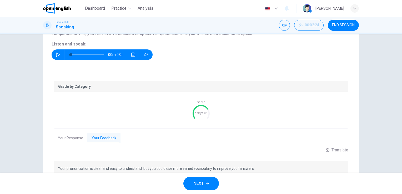
scroll to position [91, 0]
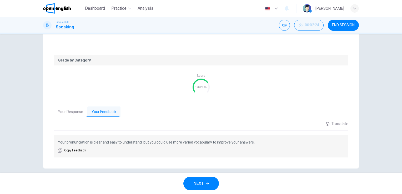
click at [202, 183] on span "NEXT" at bounding box center [199, 183] width 10 height 7
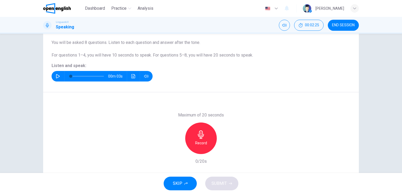
scroll to position [12, 0]
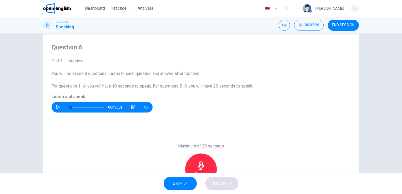
click at [56, 106] on icon "button" at bounding box center [58, 107] width 4 height 4
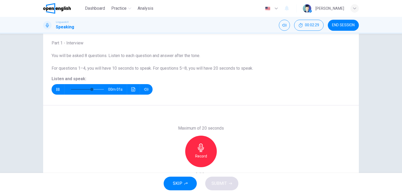
scroll to position [38, 0]
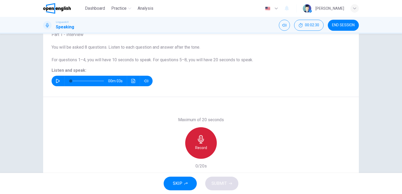
click at [201, 144] on div "Record" at bounding box center [201, 143] width 32 height 32
click at [199, 145] on h6 "Stop" at bounding box center [201, 148] width 8 height 6
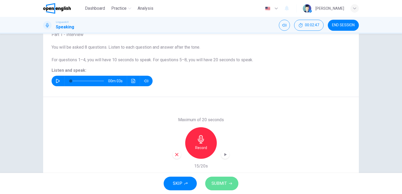
click at [225, 184] on span "SUBMIT" at bounding box center [219, 183] width 15 height 7
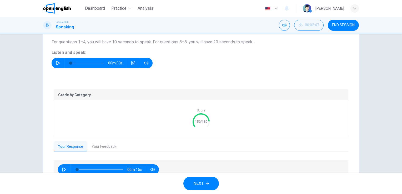
scroll to position [64, 0]
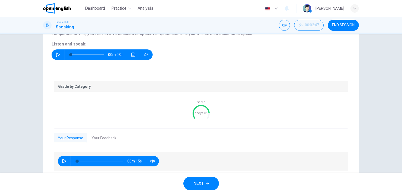
click at [101, 139] on button "Your Feedback" at bounding box center [103, 138] width 33 height 11
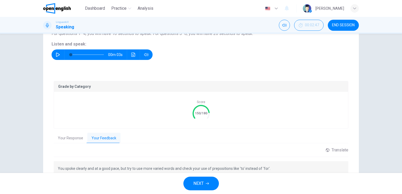
click at [201, 182] on span "NEXT" at bounding box center [199, 183] width 10 height 7
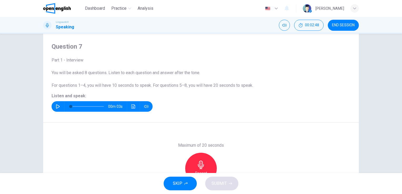
scroll to position [12, 0]
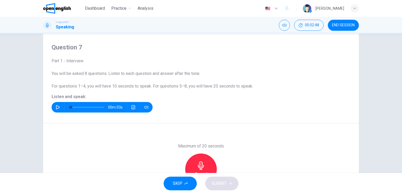
click at [56, 106] on icon "button" at bounding box center [58, 107] width 4 height 4
type input "*"
click at [132, 105] on icon "Click to see the audio transcription" at bounding box center [133, 107] width 4 height 4
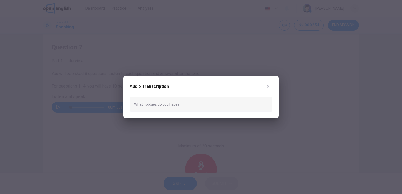
click at [269, 86] on icon "button" at bounding box center [268, 87] width 4 height 4
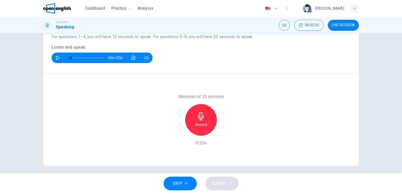
scroll to position [64, 0]
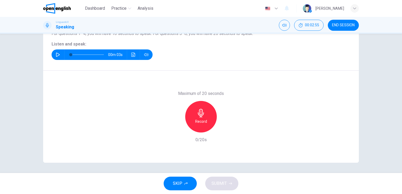
click at [199, 130] on div "Record" at bounding box center [201, 117] width 32 height 32
click at [199, 133] on div "Maximum of 20 seconds Record 20/20s" at bounding box center [201, 117] width 57 height 53
click at [224, 185] on span "SUBMIT" at bounding box center [219, 183] width 15 height 7
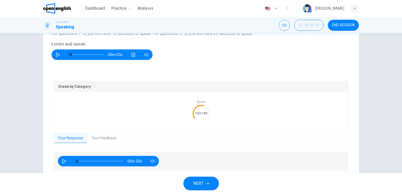
click at [62, 161] on icon "button" at bounding box center [64, 161] width 4 height 4
type input "*"
click at [106, 135] on button "Your Feedback" at bounding box center [103, 138] width 33 height 11
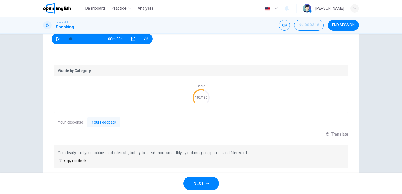
scroll to position [91, 0]
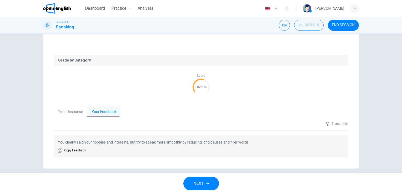
click at [208, 185] on icon "button" at bounding box center [207, 184] width 3 height 2
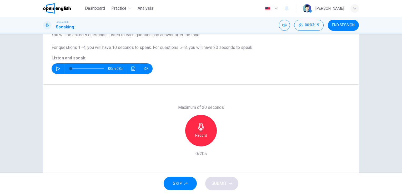
scroll to position [38, 0]
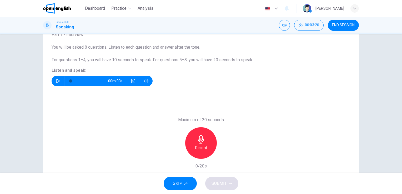
click at [56, 80] on icon "button" at bounding box center [58, 81] width 4 height 4
type input "*"
click at [198, 145] on h6 "Record" at bounding box center [201, 148] width 12 height 6
click at [202, 148] on h6 "Stop" at bounding box center [201, 148] width 8 height 6
click at [175, 154] on icon "button" at bounding box center [177, 154] width 5 height 5
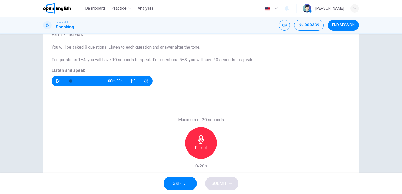
click at [197, 146] on h6 "Record" at bounding box center [201, 148] width 12 height 6
click at [200, 145] on h6 "Stop" at bounding box center [201, 148] width 8 height 6
click at [223, 184] on span "SUBMIT" at bounding box center [219, 183] width 15 height 7
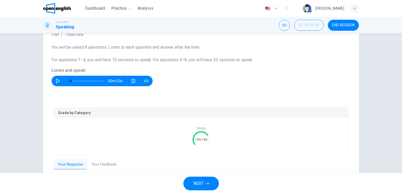
click at [200, 183] on span "NEXT" at bounding box center [199, 183] width 10 height 7
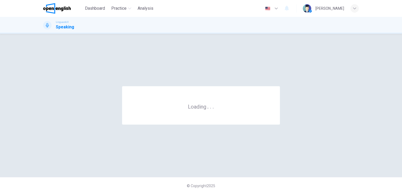
scroll to position [0, 0]
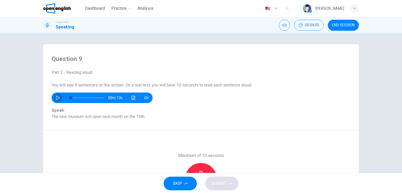
click at [54, 99] on button "button" at bounding box center [58, 98] width 8 height 11
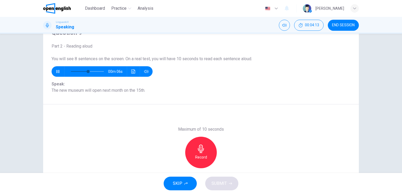
scroll to position [53, 0]
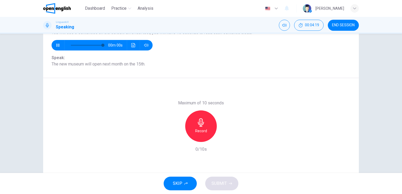
type input "*"
click at [200, 126] on icon "button" at bounding box center [201, 123] width 6 height 8
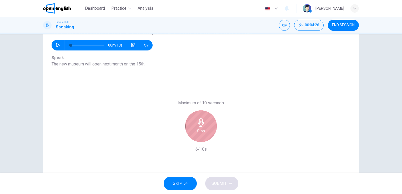
click at [201, 128] on h6 "Stop" at bounding box center [201, 131] width 8 height 6
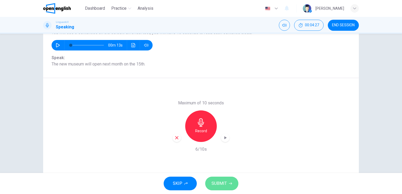
click at [223, 179] on button "SUBMIT" at bounding box center [221, 184] width 33 height 14
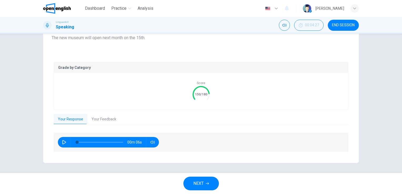
scroll to position [79, 0]
click at [55, 142] on div "00m 06s" at bounding box center [201, 142] width 295 height 19
click at [60, 140] on button "button" at bounding box center [64, 142] width 8 height 11
type input "*"
click at [103, 120] on button "Your Feedback" at bounding box center [103, 119] width 33 height 11
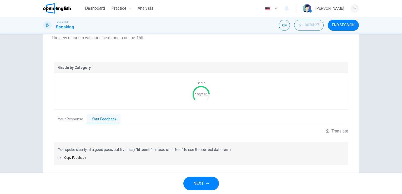
click at [202, 182] on span "NEXT" at bounding box center [199, 183] width 10 height 7
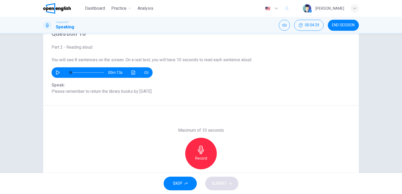
scroll to position [38, 0]
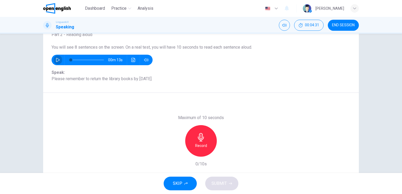
click at [54, 59] on button "button" at bounding box center [58, 60] width 8 height 11
click at [56, 59] on icon "button" at bounding box center [57, 59] width 3 height 3
click at [201, 139] on icon "button" at bounding box center [201, 137] width 8 height 8
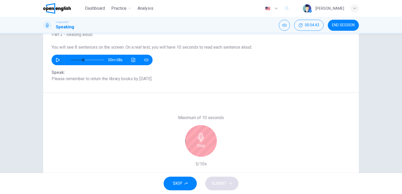
click at [202, 141] on icon "button" at bounding box center [201, 137] width 8 height 8
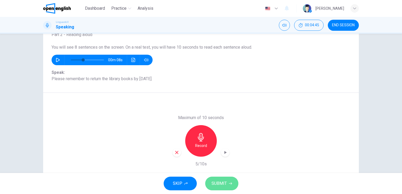
click at [221, 185] on span "SUBMIT" at bounding box center [219, 183] width 15 height 7
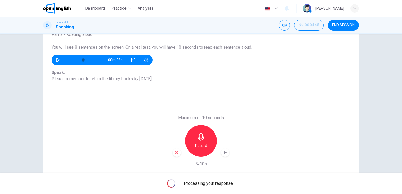
type input "*"
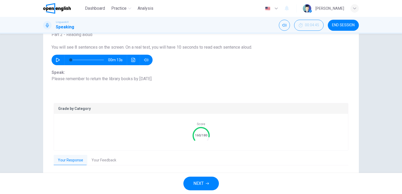
click at [106, 160] on button "Your Feedback" at bounding box center [103, 160] width 33 height 11
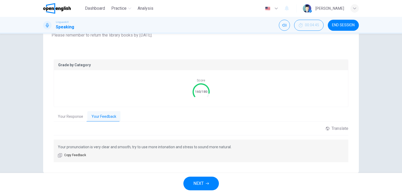
scroll to position [91, 0]
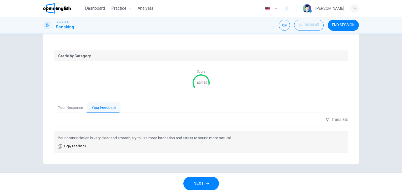
click at [204, 183] on button "NEXT" at bounding box center [202, 184] width 36 height 14
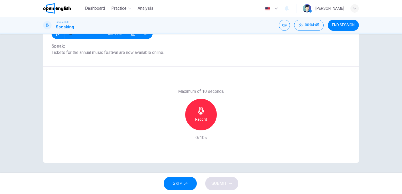
scroll to position [38, 0]
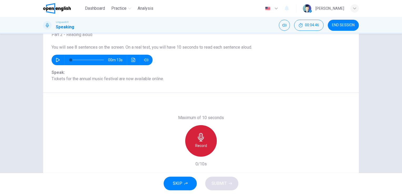
click at [202, 141] on icon "button" at bounding box center [201, 137] width 8 height 8
click at [202, 142] on div "Stop" at bounding box center [201, 141] width 32 height 32
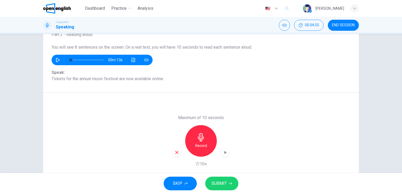
click at [219, 181] on span "SUBMIT" at bounding box center [219, 183] width 15 height 7
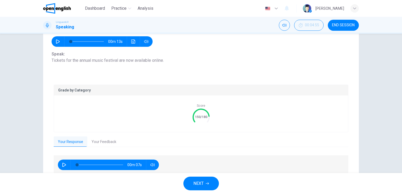
scroll to position [64, 0]
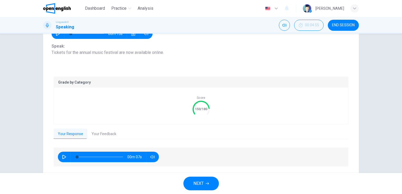
click at [104, 135] on button "Your Feedback" at bounding box center [103, 134] width 33 height 11
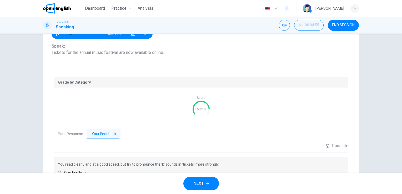
click at [211, 184] on button "NEXT" at bounding box center [202, 184] width 36 height 14
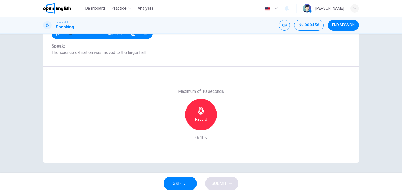
click at [202, 117] on h6 "Record" at bounding box center [201, 119] width 12 height 6
click at [202, 122] on h6 "Stop" at bounding box center [201, 119] width 8 height 6
click at [222, 185] on span "SUBMIT" at bounding box center [219, 183] width 15 height 7
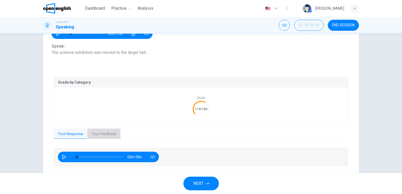
click at [114, 132] on button "Your Feedback" at bounding box center [103, 134] width 33 height 11
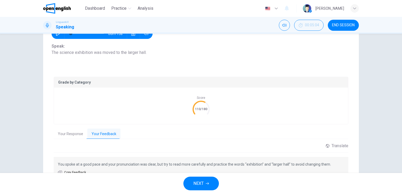
click at [209, 183] on icon "button" at bounding box center [207, 183] width 3 height 3
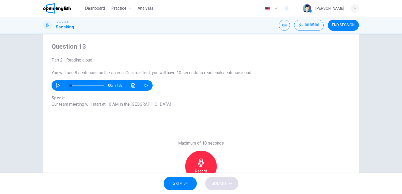
scroll to position [12, 0]
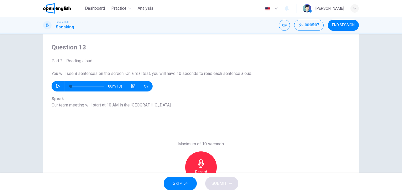
click at [204, 158] on div "Record" at bounding box center [201, 168] width 32 height 32
click at [204, 158] on div "Stop" at bounding box center [201, 168] width 32 height 32
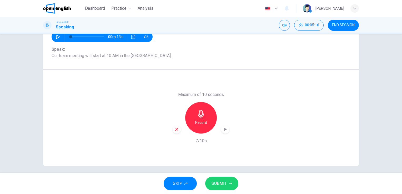
scroll to position [64, 0]
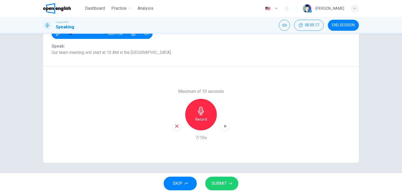
click at [226, 180] on button "SUBMIT" at bounding box center [221, 184] width 33 height 14
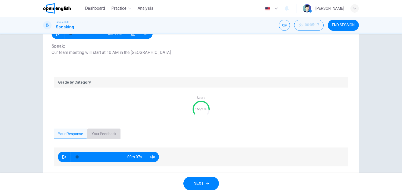
click at [104, 132] on button "Your Feedback" at bounding box center [103, 134] width 33 height 11
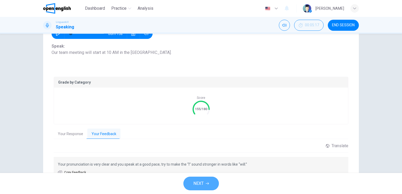
click at [207, 184] on icon "button" at bounding box center [207, 184] width 3 height 2
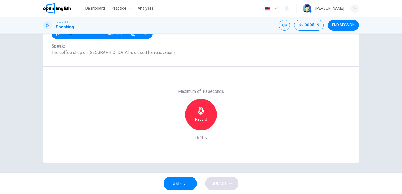
click at [204, 117] on h6 "Record" at bounding box center [201, 119] width 12 height 6
click at [204, 119] on div "Stop" at bounding box center [201, 115] width 32 height 32
click at [222, 187] on span "SUBMIT" at bounding box center [219, 183] width 15 height 7
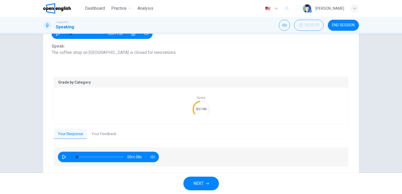
click at [109, 132] on button "Your Feedback" at bounding box center [103, 134] width 33 height 11
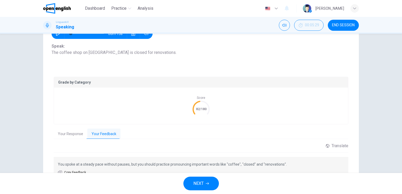
click at [211, 185] on button "NEXT" at bounding box center [202, 184] width 36 height 14
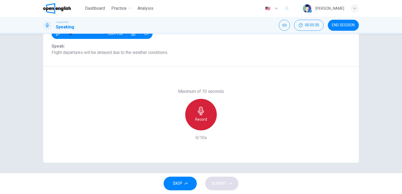
click at [203, 111] on icon "button" at bounding box center [201, 111] width 8 height 8
click at [205, 111] on div "Stop" at bounding box center [201, 115] width 32 height 32
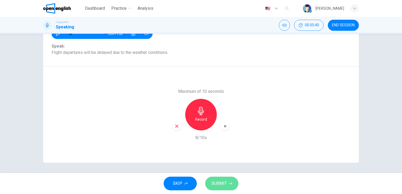
click at [227, 181] on button "SUBMIT" at bounding box center [221, 184] width 33 height 14
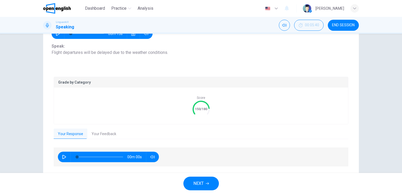
click at [118, 131] on button "Your Feedback" at bounding box center [103, 134] width 33 height 11
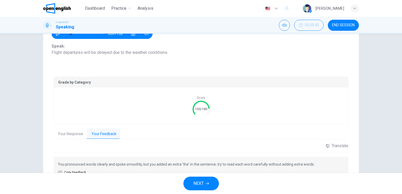
click at [199, 183] on span "NEXT" at bounding box center [199, 183] width 10 height 7
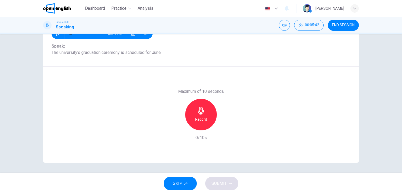
click at [206, 112] on div "Record" at bounding box center [201, 115] width 32 height 32
click at [207, 112] on div "Stop" at bounding box center [201, 115] width 32 height 32
click at [225, 185] on span "SUBMIT" at bounding box center [219, 183] width 15 height 7
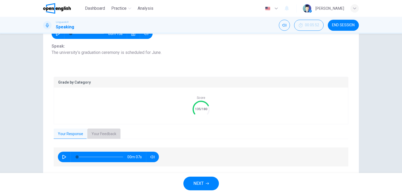
click at [100, 135] on button "Your Feedback" at bounding box center [103, 134] width 33 height 11
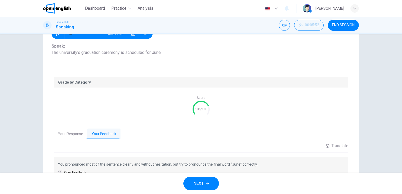
click at [203, 180] on button "NEXT" at bounding box center [202, 184] width 36 height 14
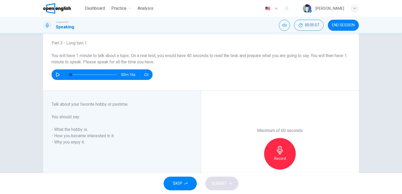
scroll to position [26, 0]
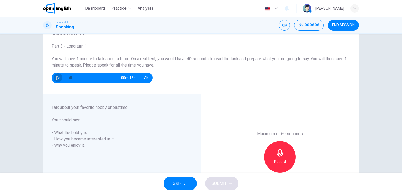
click at [54, 79] on button "button" at bounding box center [58, 78] width 8 height 11
type input "*"
click at [278, 159] on h6 "Record" at bounding box center [280, 162] width 12 height 6
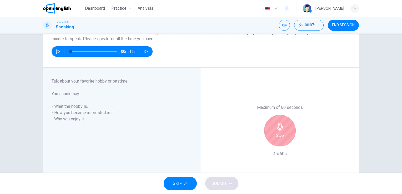
click at [285, 132] on div "Stop" at bounding box center [280, 131] width 32 height 32
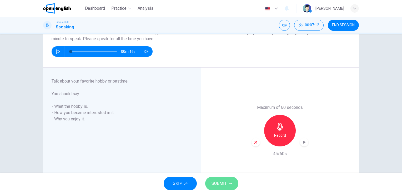
click at [216, 184] on span "SUBMIT" at bounding box center [219, 183] width 15 height 7
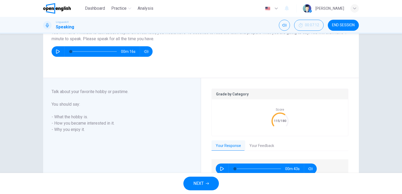
click at [264, 144] on button "Your Feedback" at bounding box center [261, 146] width 33 height 11
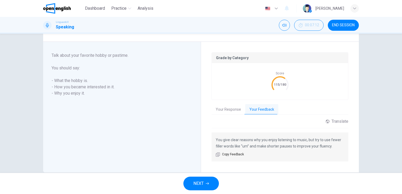
scroll to position [99, 0]
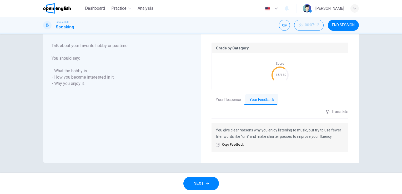
click at [344, 25] on span "END SESSION" at bounding box center [343, 25] width 23 height 4
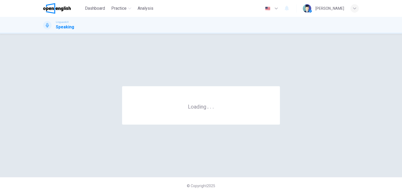
scroll to position [0, 0]
